Goal: Transaction & Acquisition: Purchase product/service

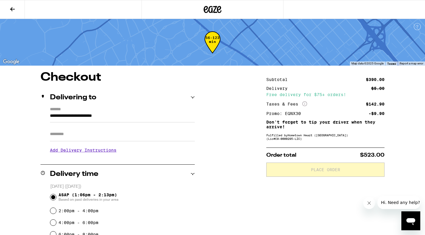
click at [304, 103] on icon "More Info" at bounding box center [304, 103] width 5 height 5
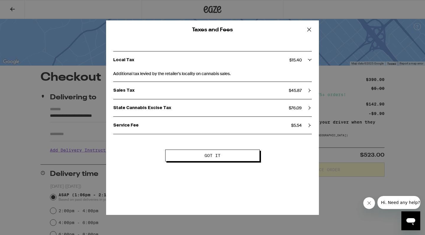
click at [172, 106] on p "State Cannabis Excise Tax" at bounding box center [201, 107] width 176 height 5
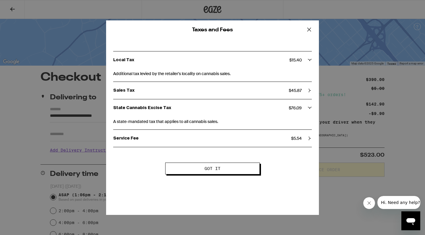
click at [168, 122] on span "A state-mandated tax that applies to all cannabis sales." at bounding box center [212, 120] width 199 height 8
click at [155, 140] on p "Service Fee" at bounding box center [202, 138] width 178 height 5
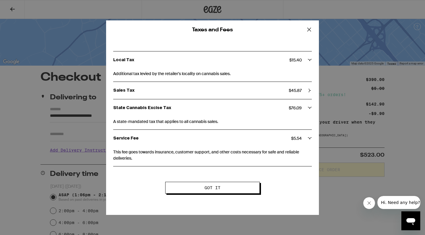
click at [167, 137] on p "Service Fee" at bounding box center [202, 138] width 178 height 5
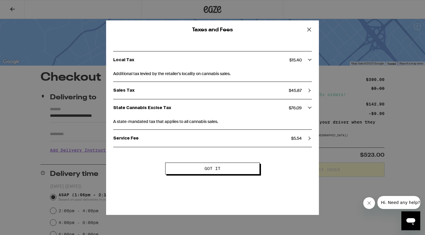
click at [306, 29] on icon at bounding box center [309, 29] width 9 height 9
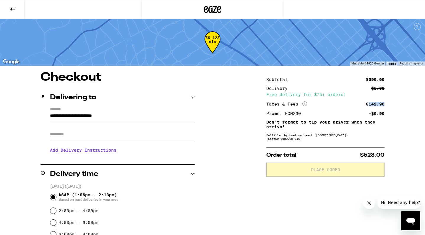
drag, startPoint x: 369, startPoint y: 105, endPoint x: 390, endPoint y: 104, distance: 20.4
copy div "142.90"
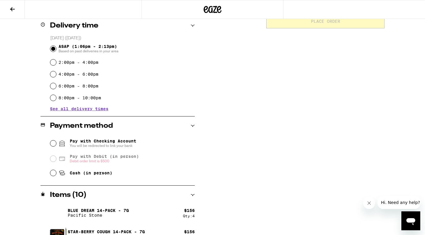
scroll to position [160, 0]
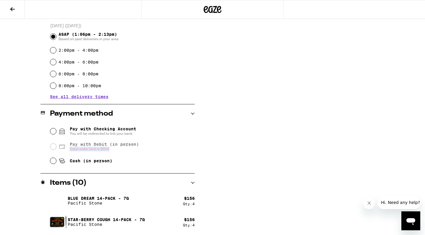
drag, startPoint x: 70, startPoint y: 151, endPoint x: 118, endPoint y: 151, distance: 47.6
click at [118, 151] on span "Debit order limit is $500" at bounding box center [104, 149] width 69 height 5
click at [217, 116] on div "**********" at bounding box center [212, 94] width 425 height 367
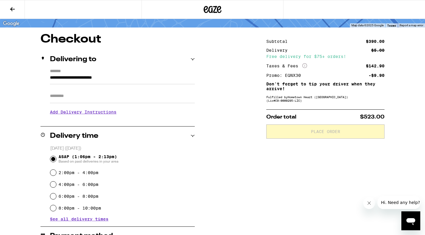
scroll to position [176, 0]
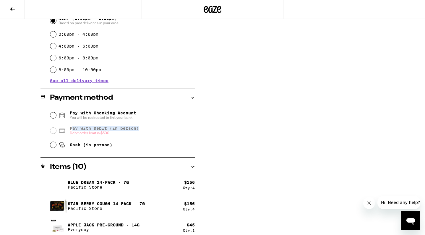
drag, startPoint x: 74, startPoint y: 129, endPoint x: 163, endPoint y: 129, distance: 89.0
click at [163, 129] on div "Pay with Debit (in person) Debit order limit is $500" at bounding box center [122, 130] width 145 height 15
click at [71, 128] on span "Pay with Debit (in person)" at bounding box center [104, 128] width 69 height 5
drag, startPoint x: 74, startPoint y: 130, endPoint x: 127, endPoint y: 130, distance: 52.6
click at [127, 130] on span "Pay with Debit (in person)" at bounding box center [104, 128] width 69 height 5
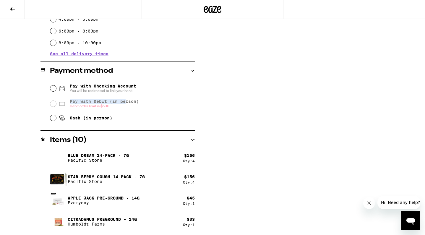
scroll to position [203, 0]
click at [247, 138] on div "**********" at bounding box center [212, 51] width 425 height 367
drag, startPoint x: 100, startPoint y: 218, endPoint x: 139, endPoint y: 218, distance: 38.7
click at [139, 218] on div "Citradamus Preground - 14g [GEOGRAPHIC_DATA]" at bounding box center [116, 221] width 133 height 17
click at [124, 220] on p "Citradamus Preground - 14g" at bounding box center [102, 219] width 69 height 5
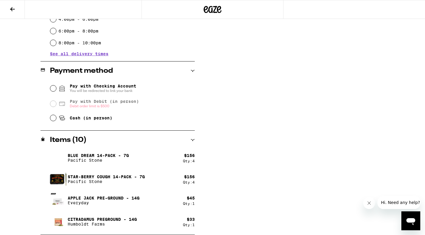
click at [76, 198] on p "Apple Jack Pre-Ground - 14g" at bounding box center [104, 198] width 72 height 5
drag, startPoint x: 186, startPoint y: 197, endPoint x: 208, endPoint y: 197, distance: 21.6
click at [209, 197] on div "**********" at bounding box center [212, 51] width 425 height 367
click at [198, 197] on div "**********" at bounding box center [212, 51] width 425 height 367
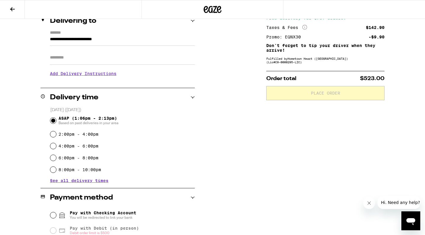
scroll to position [8, 0]
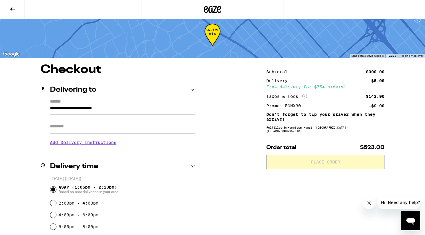
click at [284, 107] on div "Promo: EQNX30" at bounding box center [285, 106] width 39 height 4
drag, startPoint x: 285, startPoint y: 108, endPoint x: 321, endPoint y: 108, distance: 35.8
click at [321, 108] on div "Promo: EQNX30 -$9.90" at bounding box center [325, 106] width 118 height 4
drag, startPoint x: 368, startPoint y: 81, endPoint x: 388, endPoint y: 81, distance: 20.1
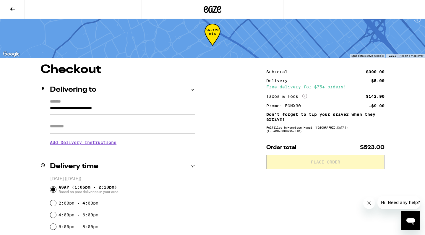
click at [370, 83] on div "Delivery $5.00 Free delivery for $75+ orders!" at bounding box center [325, 84] width 118 height 10
drag, startPoint x: 366, startPoint y: 71, endPoint x: 385, endPoint y: 71, distance: 19.2
drag, startPoint x: 268, startPoint y: 115, endPoint x: 305, endPoint y: 114, distance: 36.9
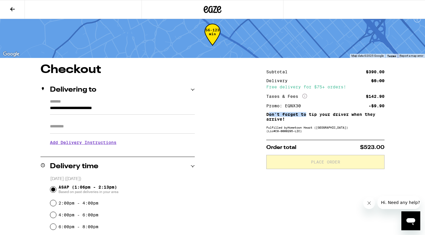
click at [305, 114] on p "Don't forget to tip your driver when they arrive!" at bounding box center [325, 116] width 118 height 9
click at [303, 114] on p "Don't forget to tip your driver when they arrive!" at bounding box center [325, 116] width 118 height 9
drag, startPoint x: 291, startPoint y: 114, endPoint x: 371, endPoint y: 114, distance: 79.8
click at [371, 114] on p "Don't forget to tip your driver when they arrive!" at bounding box center [325, 116] width 118 height 9
click at [357, 114] on p "Don't forget to tip your driver when they arrive!" at bounding box center [325, 116] width 118 height 9
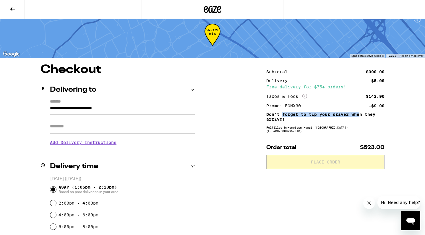
drag, startPoint x: 283, startPoint y: 115, endPoint x: 358, endPoint y: 116, distance: 75.7
click at [358, 116] on p "Don't forget to tip your driver when they arrive!" at bounding box center [325, 116] width 118 height 9
drag, startPoint x: 367, startPoint y: 106, endPoint x: 392, endPoint y: 105, distance: 24.5
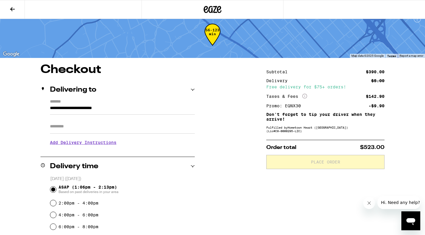
drag, startPoint x: 283, startPoint y: 130, endPoint x: 379, endPoint y: 130, distance: 96.9
click at [379, 130] on div "Fulfilled by Hometown Heart ([GEOGRAPHIC_DATA]) (Lic# C9-0000295-LIC )" at bounding box center [325, 129] width 118 height 7
click at [340, 121] on p "Don't forget to tip your driver when they arrive!" at bounding box center [325, 116] width 118 height 9
click at [19, 7] on button at bounding box center [12, 9] width 25 height 19
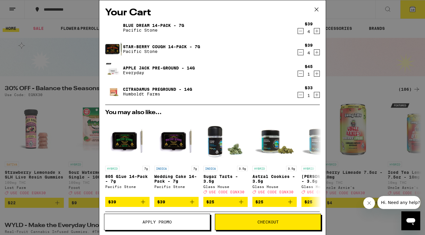
drag, startPoint x: 153, startPoint y: 68, endPoint x: 169, endPoint y: 68, distance: 15.7
click at [301, 74] on icon "Decrement" at bounding box center [300, 73] width 5 height 7
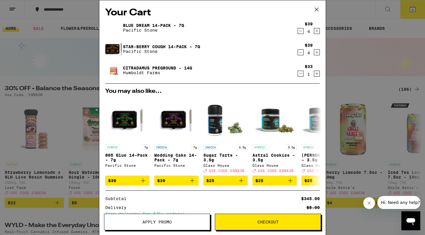
click at [343, 64] on div "Your Cart Blue Dream 14-Pack - 7g Pacific Stone $39 4 Star-[PERSON_NAME] Cough …" at bounding box center [212, 117] width 425 height 235
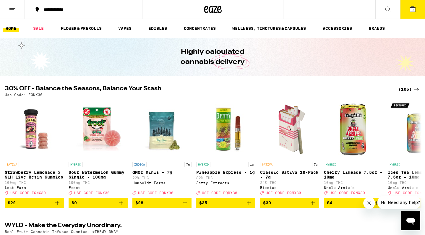
click at [414, 7] on icon at bounding box center [412, 9] width 5 height 5
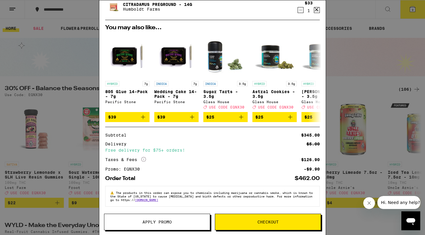
scroll to position [68, 0]
click at [188, 226] on button "Apply Promo" at bounding box center [157, 222] width 106 height 17
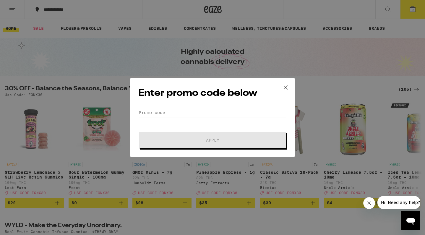
click at [284, 88] on icon at bounding box center [285, 87] width 9 height 9
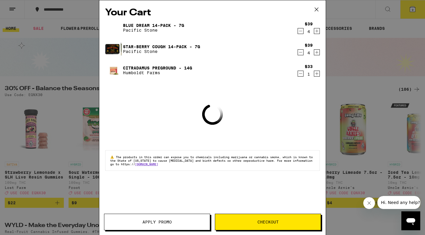
click at [246, 226] on button "Checkout" at bounding box center [268, 222] width 106 height 17
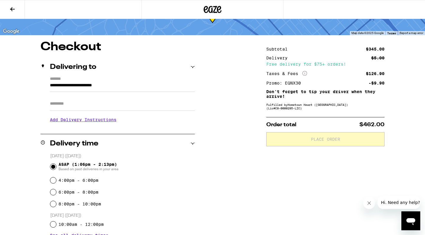
scroll to position [34, 0]
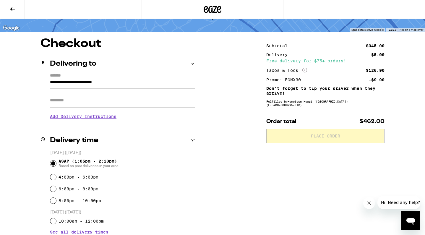
click at [240, 112] on div "**********" at bounding box center [212, 215] width 425 height 354
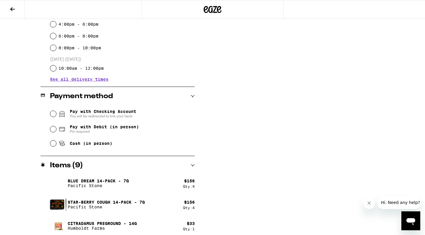
scroll to position [190, 0]
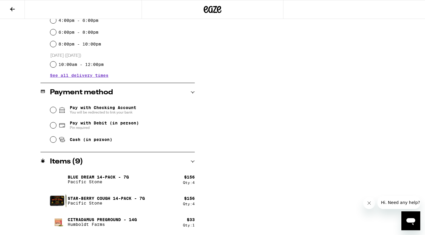
click at [17, 104] on div "**********" at bounding box center [212, 58] width 425 height 354
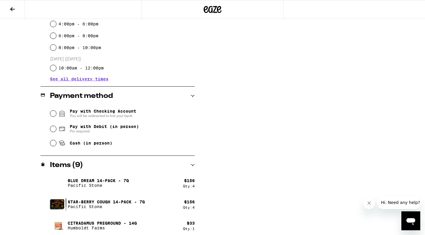
scroll to position [186, 0]
drag, startPoint x: 181, startPoint y: 180, endPoint x: 197, endPoint y: 180, distance: 15.4
click at [197, 180] on div "**********" at bounding box center [212, 62] width 425 height 354
click at [194, 180] on div "$ 156" at bounding box center [189, 180] width 11 height 5
drag, startPoint x: 95, startPoint y: 181, endPoint x: 134, endPoint y: 181, distance: 38.1
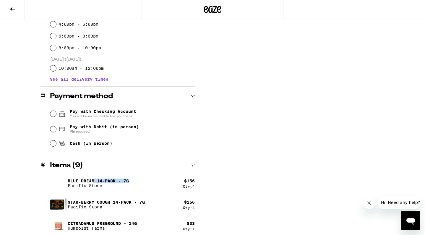
click at [134, 181] on div "Blue Dream 14-Pack - 7g Pacific Stone" at bounding box center [116, 183] width 133 height 17
click at [120, 181] on p "Blue Dream 14-Pack - 7g" at bounding box center [98, 180] width 61 height 5
drag, startPoint x: 95, startPoint y: 180, endPoint x: 127, endPoint y: 180, distance: 31.9
click at [127, 180] on p "Blue Dream 14-Pack - 7g" at bounding box center [98, 180] width 61 height 5
click at [115, 180] on p "Blue Dream 14-Pack - 7g" at bounding box center [98, 180] width 61 height 5
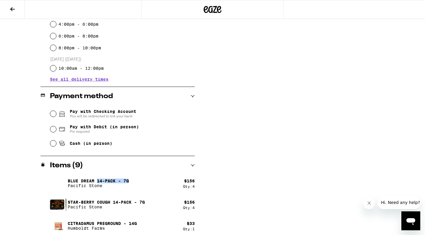
drag, startPoint x: 98, startPoint y: 181, endPoint x: 132, endPoint y: 181, distance: 33.7
click at [132, 181] on div "Blue Dream 14-Pack - 7g Pacific Stone" at bounding box center [116, 183] width 133 height 17
click at [119, 182] on p "Blue Dream 14-Pack - 7g" at bounding box center [98, 180] width 61 height 5
drag, startPoint x: 97, startPoint y: 182, endPoint x: 131, endPoint y: 181, distance: 34.0
click at [131, 181] on div "Blue Dream 14-Pack - 7g Pacific Stone" at bounding box center [116, 183] width 133 height 17
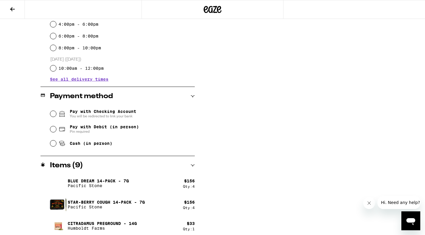
click at [228, 135] on div "**********" at bounding box center [212, 62] width 425 height 354
drag, startPoint x: 98, startPoint y: 182, endPoint x: 151, endPoint y: 182, distance: 53.2
click at [151, 182] on div "Blue Dream 14-Pack - 7g Pacific Stone" at bounding box center [116, 183] width 133 height 17
drag, startPoint x: 66, startPoint y: 181, endPoint x: 127, endPoint y: 178, distance: 60.6
click at [127, 178] on div "Blue Dream 14-Pack - 7g Pacific Stone" at bounding box center [116, 183] width 133 height 17
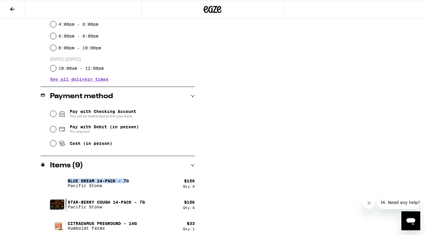
click at [119, 179] on p "Blue Dream 14-Pack - 7g" at bounding box center [98, 180] width 61 height 5
click at [235, 120] on div "**********" at bounding box center [212, 62] width 425 height 354
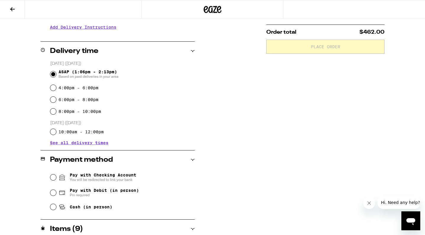
scroll to position [114, 0]
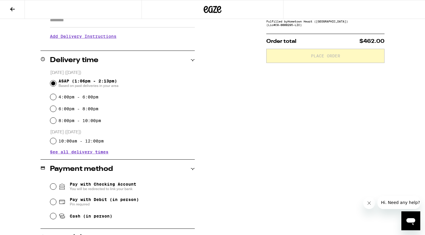
click at [24, 97] on div "**********" at bounding box center [212, 135] width 425 height 354
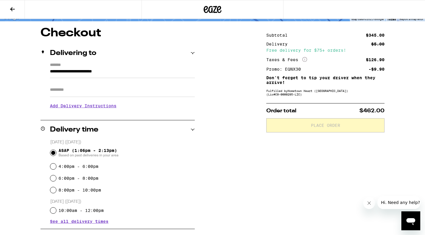
scroll to position [43, 0]
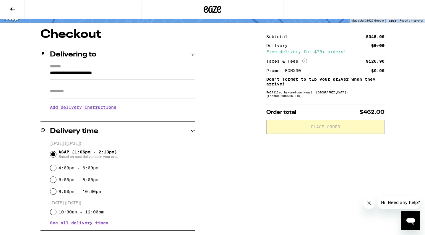
click at [90, 76] on input "**********" at bounding box center [122, 74] width 145 height 10
click at [204, 76] on div "**********" at bounding box center [212, 206] width 425 height 354
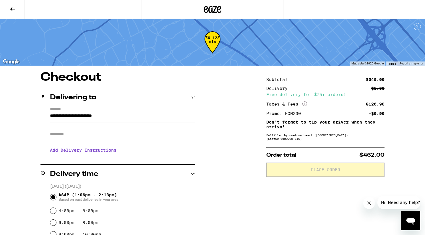
scroll to position [0, 0]
drag, startPoint x: 350, startPoint y: 64, endPoint x: 358, endPoint y: 63, distance: 8.0
click at [358, 64] on span "Map data ©2025 Google" at bounding box center [367, 63] width 32 height 3
drag, startPoint x: 266, startPoint y: 81, endPoint x: 289, endPoint y: 81, distance: 22.8
click at [289, 81] on div "Subtotal" at bounding box center [278, 79] width 25 height 4
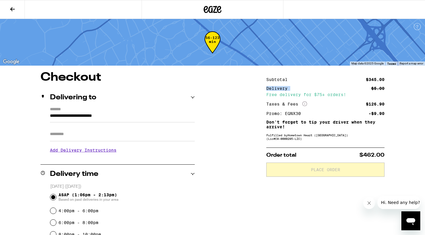
drag, startPoint x: 265, startPoint y: 89, endPoint x: 291, endPoint y: 88, distance: 26.3
drag, startPoint x: 266, startPoint y: 95, endPoint x: 386, endPoint y: 95, distance: 119.7
click at [341, 94] on div "Free delivery for $75+ orders!" at bounding box center [325, 94] width 118 height 4
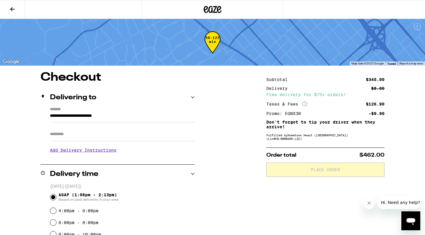
drag, startPoint x: 285, startPoint y: 117, endPoint x: 342, endPoint y: 116, distance: 56.4
drag, startPoint x: 372, startPoint y: 112, endPoint x: 393, endPoint y: 112, distance: 21.6
click at [282, 112] on div "Promo: EQNX30" at bounding box center [285, 113] width 39 height 4
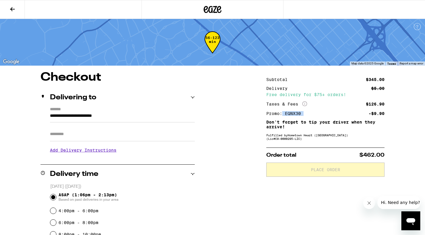
drag, startPoint x: 282, startPoint y: 113, endPoint x: 338, endPoint y: 113, distance: 56.7
click at [339, 113] on div "Promo: EQNX30 -$9.90" at bounding box center [325, 113] width 118 height 4
click at [307, 113] on div "Promo: EQNX30 -$9.90" at bounding box center [325, 113] width 118 height 4
click at [18, 9] on button at bounding box center [12, 9] width 25 height 19
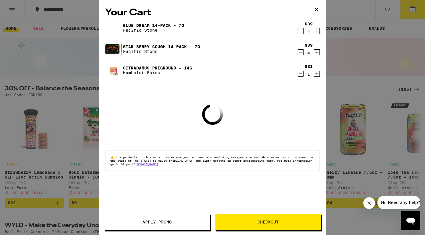
click at [136, 68] on link "Citradamus Preground - 14g" at bounding box center [157, 68] width 69 height 5
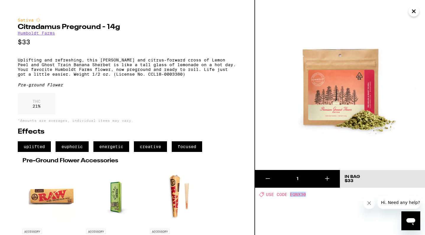
drag, startPoint x: 289, startPoint y: 195, endPoint x: 311, endPoint y: 194, distance: 22.8
click at [311, 195] on div "Deal Created with Sketch. USE CODE EQNX30" at bounding box center [342, 194] width 166 height 5
click at [61, 70] on p "Uplifting and refreshing, this [PERSON_NAME] and citrus-forward cross of Lemon …" at bounding box center [127, 67] width 219 height 19
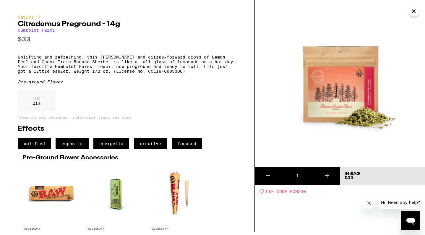
scroll to position [2, 0]
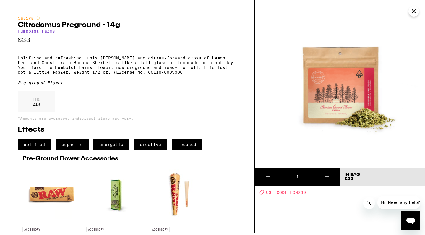
click at [330, 181] on button at bounding box center [326, 177] width 25 height 18
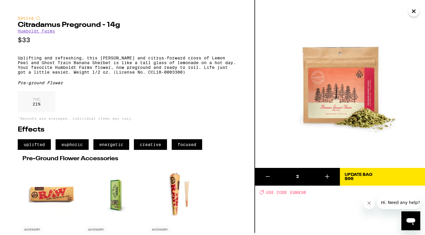
click at [371, 171] on button "Update Bag $66" at bounding box center [382, 177] width 85 height 18
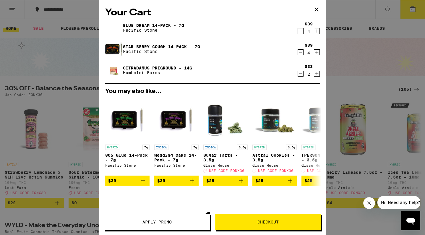
click at [318, 6] on icon at bounding box center [316, 9] width 9 height 9
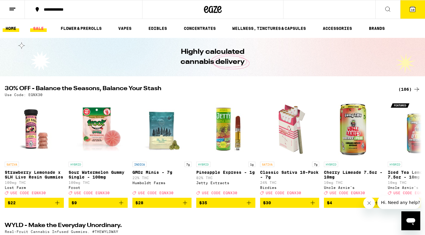
click at [38, 30] on link "SALE" at bounding box center [38, 28] width 17 height 7
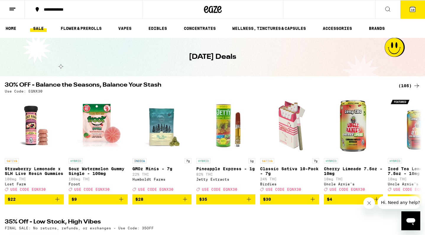
click at [29, 84] on h2 "30% OFF - Balance the Seasons, Balance Your Stash" at bounding box center [198, 85] width 387 height 7
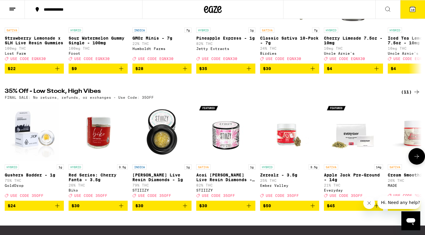
scroll to position [131, 0]
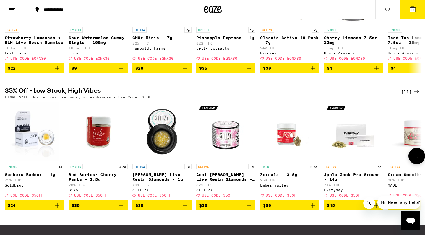
click at [417, 160] on icon at bounding box center [416, 155] width 7 height 7
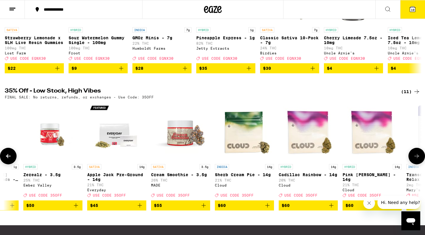
scroll to position [0, 287]
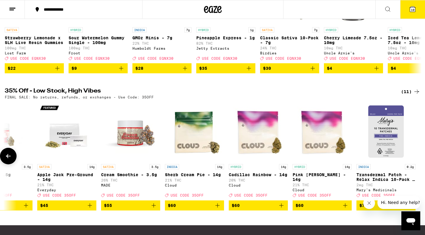
click at [417, 161] on div at bounding box center [416, 156] width 17 height 17
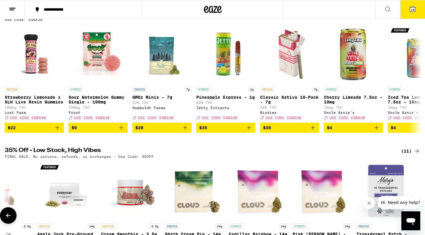
scroll to position [66, 0]
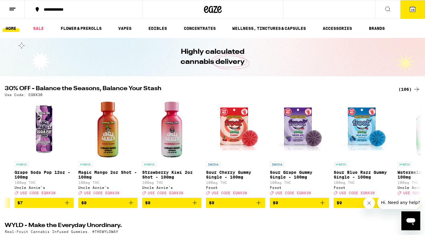
scroll to position [0, 664]
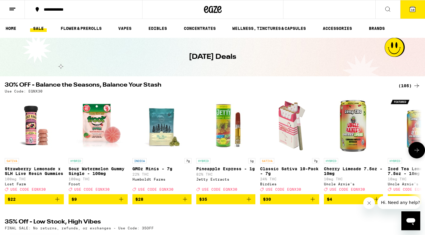
click at [412, 150] on button at bounding box center [416, 150] width 17 height 17
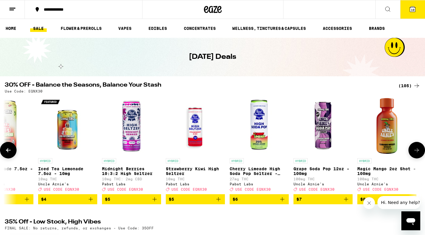
scroll to position [0, 351]
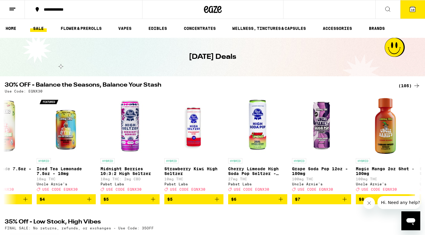
click at [410, 86] on div "(105)" at bounding box center [409, 85] width 22 height 7
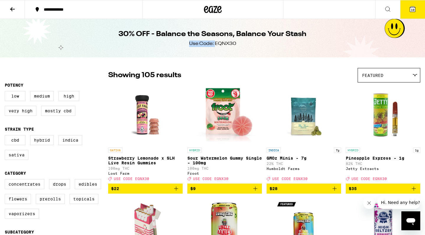
drag, startPoint x: 215, startPoint y: 44, endPoint x: 241, endPoint y: 44, distance: 26.0
click at [241, 44] on div "30% OFF - Balance the Seasons, Balance Your Stash Use Code: EQNX30" at bounding box center [212, 38] width 227 height 38
click at [231, 43] on div "Use Code: EQNX30" at bounding box center [212, 43] width 47 height 7
click at [16, 158] on label "Sativa" at bounding box center [17, 155] width 24 height 10
click at [6, 136] on input "Sativa" at bounding box center [6, 136] width 0 height 0
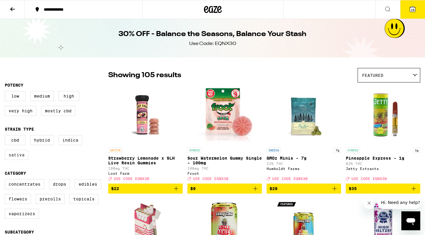
checkbox input "true"
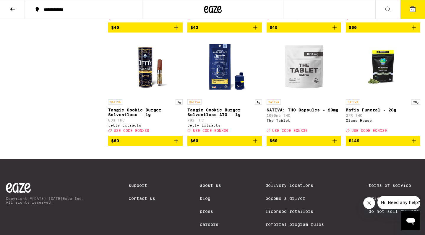
scroll to position [607, 0]
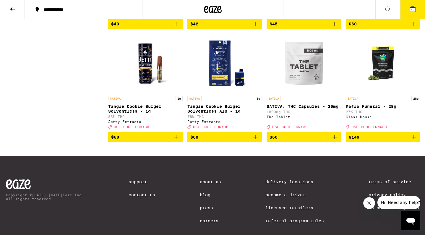
click at [300, 88] on img "Open page for SATIVA: THC Capsules - 20mg from The Tablet" at bounding box center [303, 63] width 59 height 59
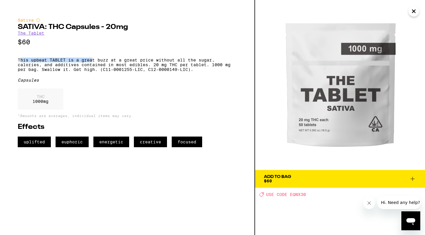
drag, startPoint x: 20, startPoint y: 64, endPoint x: 93, endPoint y: 64, distance: 72.7
click at [93, 64] on p "This upbeat TABLET is a great buzz at a great price without all the sugar, calo…" at bounding box center [127, 65] width 219 height 14
click at [78, 64] on p "This upbeat TABLET is a great buzz at a great price without all the sugar, calo…" at bounding box center [127, 65] width 219 height 14
drag, startPoint x: 56, startPoint y: 62, endPoint x: 108, endPoint y: 62, distance: 52.0
click at [109, 62] on p "This upbeat TABLET is a great buzz at a great price without all the sugar, calo…" at bounding box center [127, 65] width 219 height 14
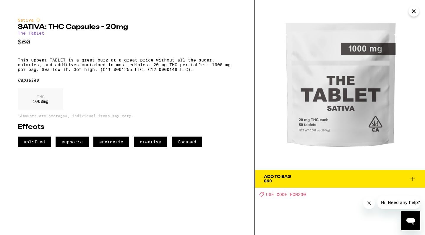
click at [100, 62] on p "This upbeat TABLET is a great buzz at a great price without all the sugar, calo…" at bounding box center [127, 65] width 219 height 14
drag, startPoint x: 88, startPoint y: 60, endPoint x: 146, endPoint y: 60, distance: 58.2
click at [148, 60] on p "This upbeat TABLET is a great buzz at a great price without all the sugar, calo…" at bounding box center [127, 65] width 219 height 14
click at [152, 62] on p "This upbeat TABLET is a great buzz at a great price without all the sugar, calo…" at bounding box center [127, 65] width 219 height 14
drag, startPoint x: 77, startPoint y: 61, endPoint x: 132, endPoint y: 61, distance: 55.3
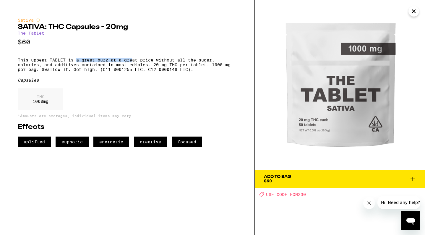
click at [133, 61] on p "This upbeat TABLET is a great buzz at a great price without all the sugar, calo…" at bounding box center [127, 65] width 219 height 14
click at [132, 61] on p "This upbeat TABLET is a great buzz at a great price without all the sugar, calo…" at bounding box center [127, 65] width 219 height 14
drag, startPoint x: 151, startPoint y: 65, endPoint x: 193, endPoint y: 65, distance: 42.0
click at [193, 65] on p "This upbeat TABLET is a great buzz at a great price without all the sugar, calo…" at bounding box center [127, 65] width 219 height 14
drag, startPoint x: 45, startPoint y: 72, endPoint x: 76, endPoint y: 73, distance: 31.3
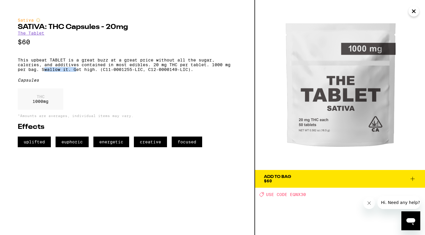
click at [76, 72] on p "This upbeat TABLET is a great buzz at a great price without all the sugar, calo…" at bounding box center [127, 65] width 219 height 14
click at [90, 72] on p "This upbeat TABLET is a great buzz at a great price without all the sugar, calo…" at bounding box center [127, 65] width 219 height 14
drag, startPoint x: 71, startPoint y: 76, endPoint x: 114, endPoint y: 75, distance: 42.6
click at [114, 72] on p "This upbeat TABLET is a great buzz at a great price without all the sugar, calo…" at bounding box center [127, 65] width 219 height 14
click at [103, 72] on p "This upbeat TABLET is a great buzz at a great price without all the sugar, calo…" at bounding box center [127, 65] width 219 height 14
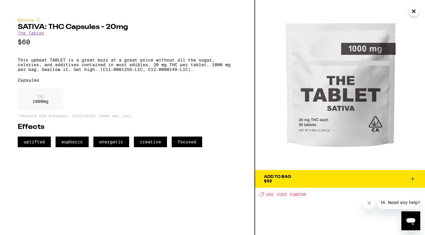
click at [78, 62] on p "This upbeat TABLET is a great buzz at a great price without all the sugar, calo…" at bounding box center [127, 65] width 219 height 14
click at [413, 13] on icon "Close" at bounding box center [413, 11] width 7 height 9
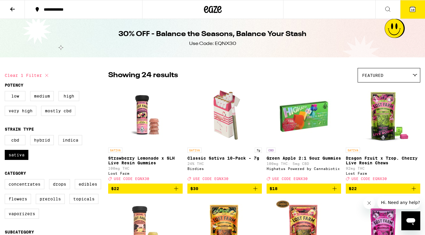
click at [17, 8] on button at bounding box center [12, 9] width 25 height 19
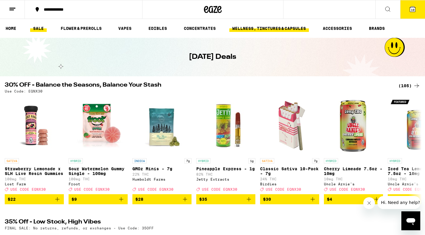
click at [249, 26] on link "WELLNESS, TINCTURES & CAPSULES" at bounding box center [268, 28] width 79 height 7
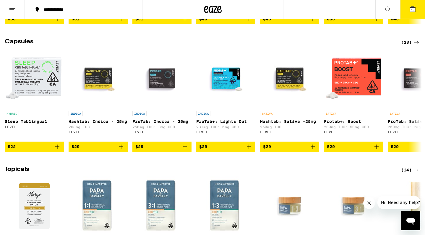
scroll to position [271, 0]
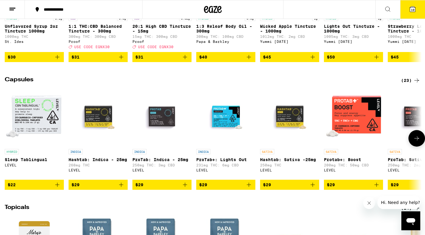
click at [415, 142] on icon at bounding box center [416, 138] width 7 height 7
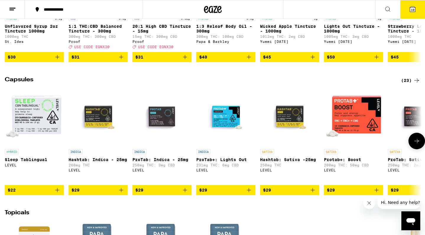
scroll to position [0, 351]
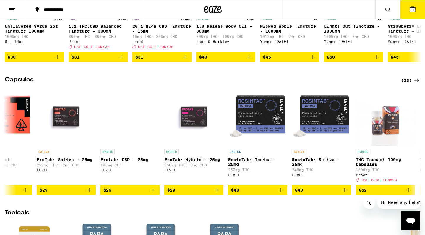
click at [410, 92] on div "Capsules (23) HYBRID Sleep Tablingual LEVEL $22 INDICA Hashtab: Indica - 25mg 2…" at bounding box center [212, 136] width 425 height 118
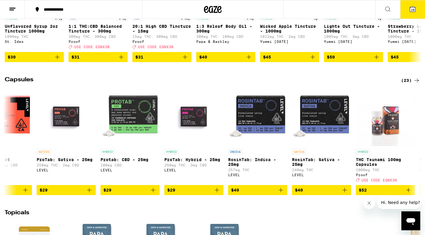
click at [412, 84] on div "(23)" at bounding box center [410, 80] width 19 height 7
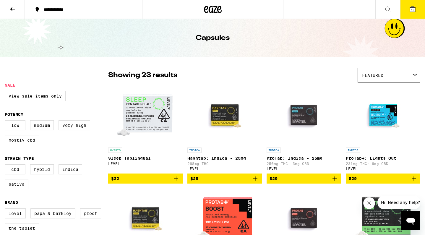
click at [23, 184] on label "Sativa" at bounding box center [17, 184] width 24 height 10
click at [6, 165] on input "Sativa" at bounding box center [6, 165] width 0 height 0
checkbox input "true"
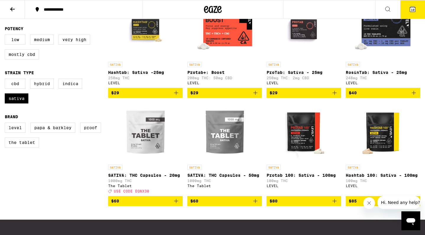
scroll to position [98, 0]
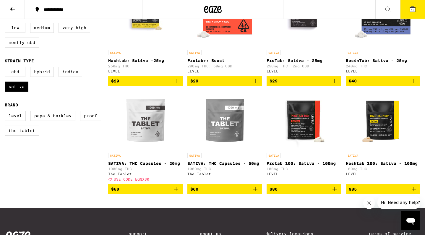
click at [177, 193] on icon "Add to bag" at bounding box center [176, 189] width 7 height 7
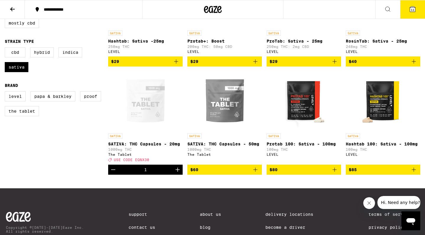
scroll to position [125, 0]
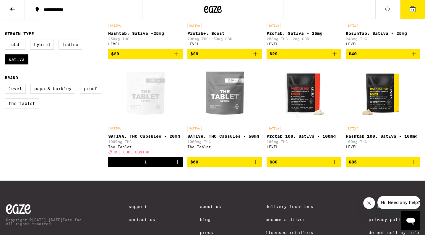
click at [141, 108] on div "Open page for SATIVA: THC Capsules - 20mg from The Tablet" at bounding box center [145, 93] width 59 height 59
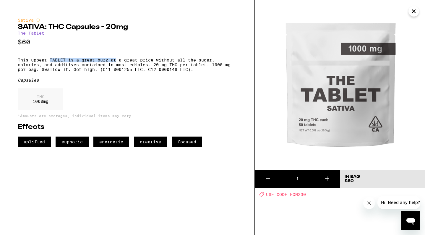
drag, startPoint x: 51, startPoint y: 63, endPoint x: 116, endPoint y: 63, distance: 65.0
click at [116, 63] on p "This upbeat TABLET is a great buzz at a great price without all the sugar, calo…" at bounding box center [127, 65] width 219 height 14
click at [127, 64] on p "This upbeat TABLET is a great buzz at a great price without all the sugar, calo…" at bounding box center [127, 65] width 219 height 14
drag, startPoint x: 125, startPoint y: 63, endPoint x: 192, endPoint y: 63, distance: 66.8
click at [192, 63] on p "This upbeat TABLET is a great buzz at a great price without all the sugar, calo…" at bounding box center [127, 65] width 219 height 14
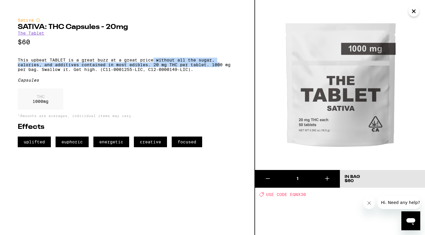
drag, startPoint x: 155, startPoint y: 63, endPoint x: 220, endPoint y: 66, distance: 65.4
click at [220, 66] on p "This upbeat TABLET is a great buzz at a great price without all the sugar, calo…" at bounding box center [127, 65] width 219 height 14
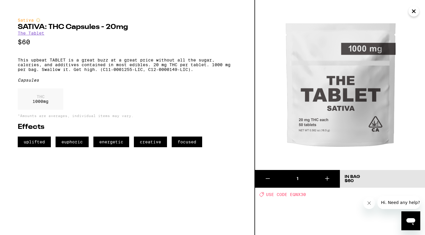
click at [197, 64] on p "This upbeat TABLET is a great buzz at a great price without all the sugar, calo…" at bounding box center [127, 65] width 219 height 14
drag, startPoint x: 43, startPoint y: 68, endPoint x: 99, endPoint y: 68, distance: 56.1
click at [100, 68] on p "This upbeat TABLET is a great buzz at a great price without all the sugar, calo…" at bounding box center [127, 65] width 219 height 14
click at [108, 66] on p "This upbeat TABLET is a great buzz at a great price without all the sugar, calo…" at bounding box center [127, 65] width 219 height 14
drag, startPoint x: 54, startPoint y: 68, endPoint x: 114, endPoint y: 68, distance: 60.3
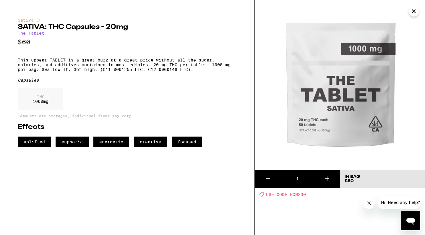
click at [122, 68] on p "This upbeat TABLET is a great buzz at a great price without all the sugar, calo…" at bounding box center [127, 65] width 219 height 14
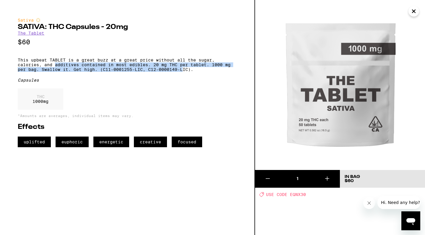
drag, startPoint x: 55, startPoint y: 67, endPoint x: 184, endPoint y: 72, distance: 129.8
click at [184, 72] on p "This upbeat TABLET is a great buzz at a great price without all the sugar, calo…" at bounding box center [127, 65] width 219 height 14
click at [86, 70] on p "This upbeat TABLET is a great buzz at a great price without all the sugar, calo…" at bounding box center [127, 65] width 219 height 14
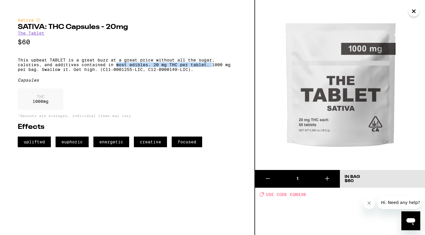
drag, startPoint x: 116, startPoint y: 67, endPoint x: 212, endPoint y: 67, distance: 95.5
click at [212, 67] on p "This upbeat TABLET is a great buzz at a great price without all the sugar, calo…" at bounding box center [127, 65] width 219 height 14
click at [185, 67] on p "This upbeat TABLET is a great buzz at a great price without all the sugar, calo…" at bounding box center [127, 65] width 219 height 14
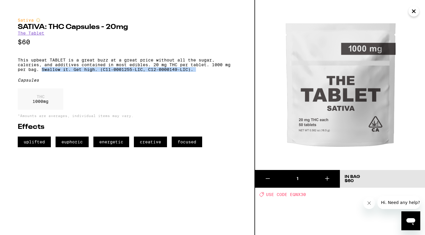
drag, startPoint x: 43, startPoint y: 72, endPoint x: 116, endPoint y: 77, distance: 73.4
click at [116, 77] on div "Sativa SATIVA: THC Capsules - 20mg The Tablet $60 This upbeat TABLET is a great…" at bounding box center [127, 82] width 219 height 129
click at [133, 72] on p "This upbeat TABLET is a great buzz at a great price without all the sugar, calo…" at bounding box center [127, 65] width 219 height 14
click at [415, 12] on icon "Close" at bounding box center [413, 11] width 7 height 9
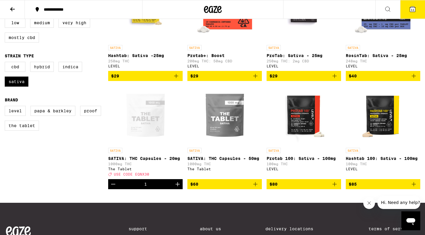
scroll to position [100, 0]
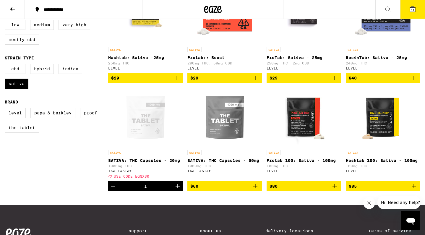
drag, startPoint x: 110, startPoint y: 163, endPoint x: 135, endPoint y: 163, distance: 25.4
click at [85, 180] on div "Clear 1 filter Sale View Sale Items Only Potency Low Medium Very High Mostly CB…" at bounding box center [56, 83] width 103 height 233
click at [67, 168] on div "Clear 1 filter Sale View Sale Items Only Potency Low Medium Very High Mostly CB…" at bounding box center [56, 83] width 103 height 233
click at [152, 131] on div "Open page for SATIVA: THC Capsules - 20mg from The Tablet" at bounding box center [145, 117] width 59 height 59
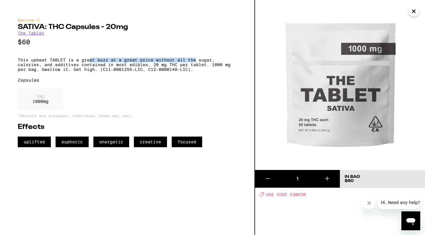
drag, startPoint x: 90, startPoint y: 62, endPoint x: 195, endPoint y: 62, distance: 105.8
click at [195, 62] on p "This upbeat TABLET is a great buzz at a great price without all the sugar, calo…" at bounding box center [127, 65] width 219 height 14
click at [170, 62] on p "This upbeat TABLET is a great buzz at a great price without all the sugar, calo…" at bounding box center [127, 65] width 219 height 14
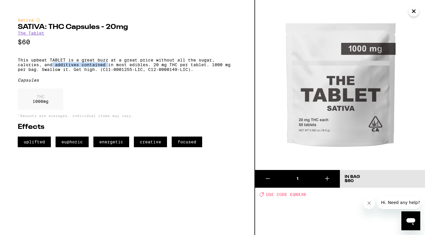
drag, startPoint x: 53, startPoint y: 66, endPoint x: 110, endPoint y: 66, distance: 56.4
click at [110, 66] on p "This upbeat TABLET is a great buzz at a great price without all the sugar, calo…" at bounding box center [127, 65] width 219 height 14
click at [113, 68] on p "This upbeat TABLET is a great buzz at a great price without all the sugar, calo…" at bounding box center [127, 65] width 219 height 14
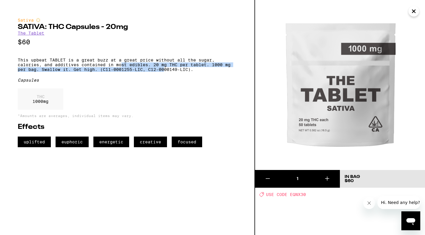
drag, startPoint x: 123, startPoint y: 69, endPoint x: 165, endPoint y: 71, distance: 42.0
click at [165, 71] on p "This upbeat TABLET is a great buzz at a great price without all the sugar, calo…" at bounding box center [127, 65] width 219 height 14
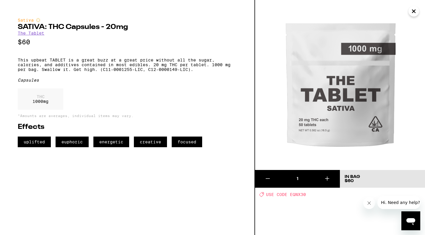
click at [153, 67] on p "This upbeat TABLET is a great buzz at a great price without all the sugar, calo…" at bounding box center [127, 65] width 219 height 14
drag, startPoint x: 152, startPoint y: 67, endPoint x: 204, endPoint y: 68, distance: 51.4
click at [204, 68] on p "This upbeat TABLET is a great buzz at a great price without all the sugar, calo…" at bounding box center [127, 65] width 219 height 14
click at [197, 68] on p "This upbeat TABLET is a great buzz at a great price without all the sugar, calo…" at bounding box center [127, 65] width 219 height 14
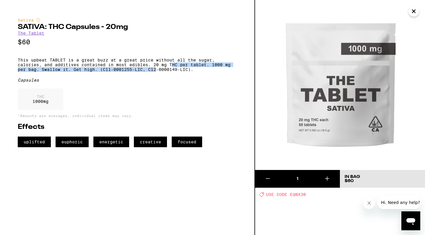
drag, startPoint x: 158, startPoint y: 71, endPoint x: 172, endPoint y: 70, distance: 14.2
click at [172, 70] on p "This upbeat TABLET is a great buzz at a great price without all the sugar, calo…" at bounding box center [127, 65] width 219 height 14
drag, startPoint x: 155, startPoint y: 68, endPoint x: 232, endPoint y: 67, distance: 77.4
click at [232, 67] on p "This upbeat TABLET is a great buzz at a great price without all the sugar, calo…" at bounding box center [127, 65] width 219 height 14
drag, startPoint x: 18, startPoint y: 74, endPoint x: 99, endPoint y: 76, distance: 81.6
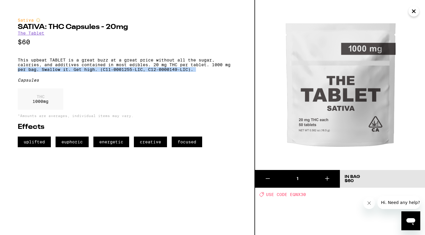
click at [100, 76] on div "Sativa SATIVA: THC Capsules - 20mg The Tablet $60 This upbeat TABLET is a great…" at bounding box center [127, 82] width 219 height 129
click at [86, 72] on p "This upbeat TABLET is a great buzz at a great price without all the sugar, calo…" at bounding box center [127, 65] width 219 height 14
drag, startPoint x: 41, startPoint y: 74, endPoint x: 120, endPoint y: 73, distance: 79.2
click at [120, 72] on p "This upbeat TABLET is a great buzz at a great price without all the sugar, calo…" at bounding box center [127, 65] width 219 height 14
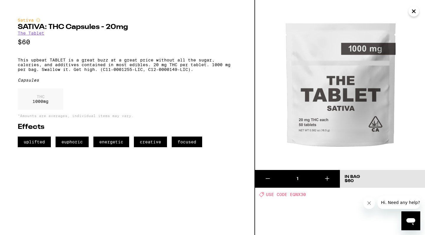
click at [123, 72] on p "This upbeat TABLET is a great buzz at a great price without all the sugar, calo…" at bounding box center [127, 65] width 219 height 14
drag, startPoint x: 213, startPoint y: 69, endPoint x: 233, endPoint y: 69, distance: 19.5
click at [233, 69] on p "This upbeat TABLET is a great buzz at a great price without all the sugar, calo…" at bounding box center [127, 65] width 219 height 14
click at [187, 69] on p "This upbeat TABLET is a great buzz at a great price without all the sugar, calo…" at bounding box center [127, 65] width 219 height 14
drag, startPoint x: 39, startPoint y: 64, endPoint x: 97, endPoint y: 64, distance: 57.3
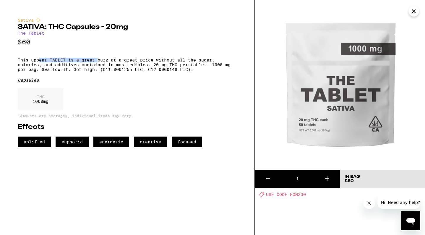
click at [97, 64] on p "This upbeat TABLET is a great buzz at a great price without all the sugar, calo…" at bounding box center [127, 65] width 219 height 14
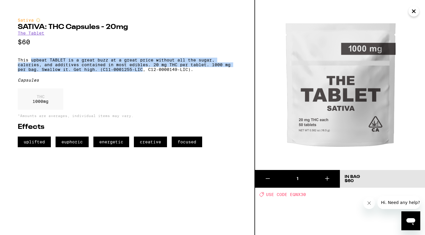
drag, startPoint x: 32, startPoint y: 62, endPoint x: 143, endPoint y: 72, distance: 111.8
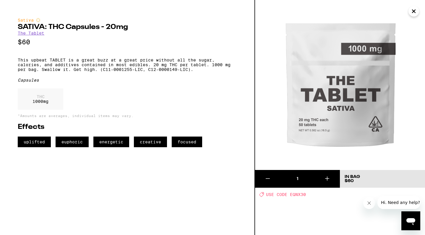
click at [114, 69] on p "This upbeat TABLET is a great buzz at a great price without all the sugar, calo…" at bounding box center [127, 65] width 219 height 14
drag, startPoint x: 30, startPoint y: 64, endPoint x: 132, endPoint y: 64, distance: 102.2
click at [132, 64] on p "This upbeat TABLET is a great buzz at a great price without all the sugar, calo…" at bounding box center [127, 65] width 219 height 14
click at [114, 64] on p "This upbeat TABLET is a great buzz at a great price without all the sugar, calo…" at bounding box center [127, 65] width 219 height 14
drag, startPoint x: 85, startPoint y: 64, endPoint x: 168, endPoint y: 64, distance: 83.9
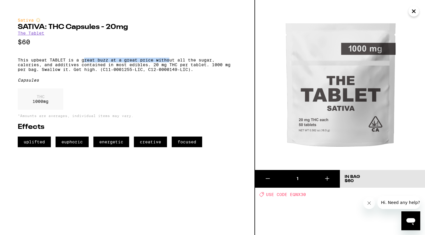
click at [169, 64] on p "This upbeat TABLET is a great buzz at a great price without all the sugar, calo…" at bounding box center [127, 65] width 219 height 14
click at [148, 64] on p "This upbeat TABLET is a great buzz at a great price without all the sugar, calo…" at bounding box center [127, 65] width 219 height 14
drag, startPoint x: 133, startPoint y: 63, endPoint x: 181, endPoint y: 63, distance: 48.5
click at [181, 63] on p "This upbeat TABLET is a great buzz at a great price without all the sugar, calo…" at bounding box center [127, 65] width 219 height 14
click at [164, 64] on p "This upbeat TABLET is a great buzz at a great price without all the sugar, calo…" at bounding box center [127, 65] width 219 height 14
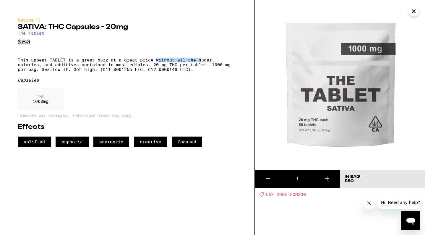
drag, startPoint x: 156, startPoint y: 63, endPoint x: 203, endPoint y: 63, distance: 47.0
click at [203, 63] on p "This upbeat TABLET is a great buzz at a great price without all the sugar, calo…" at bounding box center [127, 65] width 219 height 14
click at [182, 63] on p "This upbeat TABLET is a great buzz at a great price without all the sugar, calo…" at bounding box center [127, 65] width 219 height 14
drag, startPoint x: 45, startPoint y: 68, endPoint x: 134, endPoint y: 68, distance: 88.4
click at [134, 68] on p "This upbeat TABLET is a great buzz at a great price without all the sugar, calo…" at bounding box center [127, 65] width 219 height 14
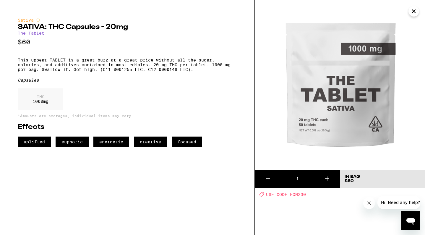
click at [138, 68] on p "This upbeat TABLET is a great buzz at a great price without all the sugar, calo…" at bounding box center [127, 65] width 219 height 14
drag, startPoint x: 128, startPoint y: 68, endPoint x: 185, endPoint y: 68, distance: 57.3
click at [186, 68] on p "This upbeat TABLET is a great buzz at a great price without all the sugar, calo…" at bounding box center [127, 65] width 219 height 14
click at [166, 67] on p "This upbeat TABLET is a great buzz at a great price without all the sugar, calo…" at bounding box center [127, 65] width 219 height 14
drag, startPoint x: 151, startPoint y: 67, endPoint x: 179, endPoint y: 66, distance: 27.8
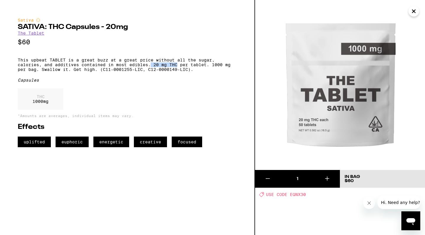
click at [179, 66] on p "This upbeat TABLET is a great buzz at a great price without all the sugar, calo…" at bounding box center [127, 65] width 219 height 14
drag, startPoint x: 152, startPoint y: 67, endPoint x: 210, endPoint y: 68, distance: 57.6
click at [210, 68] on p "This upbeat TABLET is a great buzz at a great price without all the sugar, calo…" at bounding box center [127, 65] width 219 height 14
click at [207, 68] on p "This upbeat TABLET is a great buzz at a great price without all the sugar, calo…" at bounding box center [127, 65] width 219 height 14
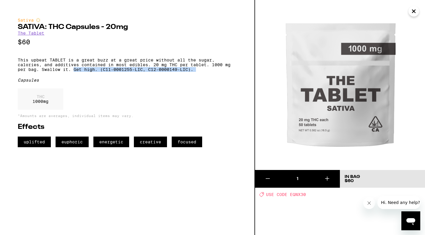
drag, startPoint x: 19, startPoint y: 76, endPoint x: 74, endPoint y: 75, distance: 55.9
click at [75, 76] on div "Sativa SATIVA: THC Capsules - 20mg The Tablet $60 This upbeat TABLET is a great…" at bounding box center [127, 82] width 219 height 129
drag, startPoint x: 68, startPoint y: 75, endPoint x: 93, endPoint y: 75, distance: 24.8
click at [93, 72] on p "This upbeat TABLET is a great buzz at a great price without all the sugar, calo…" at bounding box center [127, 65] width 219 height 14
click at [110, 68] on p "This upbeat TABLET is a great buzz at a great price without all the sugar, calo…" at bounding box center [127, 65] width 219 height 14
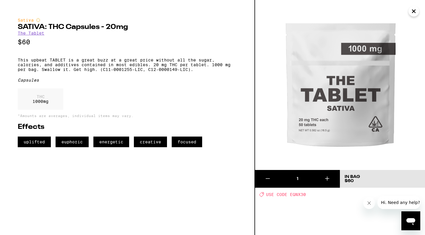
click at [76, 62] on p "This upbeat TABLET is a great buzz at a great price without all the sugar, calo…" at bounding box center [127, 65] width 219 height 14
click at [110, 64] on p "This upbeat TABLET is a great buzz at a great price without all the sugar, calo…" at bounding box center [127, 65] width 219 height 14
drag, startPoint x: 78, startPoint y: 63, endPoint x: 97, endPoint y: 63, distance: 18.9
click at [97, 63] on p "This upbeat TABLET is a great buzz at a great price without all the sugar, calo…" at bounding box center [127, 65] width 219 height 14
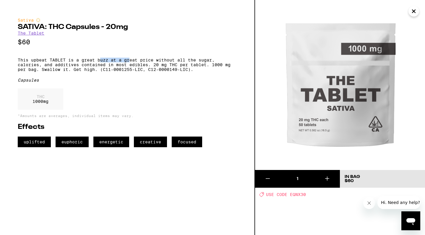
drag, startPoint x: 101, startPoint y: 62, endPoint x: 130, endPoint y: 62, distance: 29.3
click at [130, 62] on p "This upbeat TABLET is a great buzz at a great price without all the sugar, calo…" at bounding box center [127, 65] width 219 height 14
click at [88, 64] on p "This upbeat TABLET is a great buzz at a great price without all the sugar, calo…" at bounding box center [127, 65] width 219 height 14
drag, startPoint x: 20, startPoint y: 27, endPoint x: 82, endPoint y: 27, distance: 62.1
click at [82, 27] on h2 "SATIVA: THC Capsules - 20mg" at bounding box center [127, 27] width 219 height 7
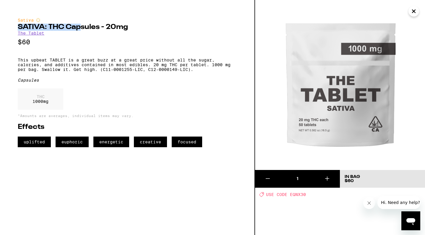
click at [82, 27] on h2 "SATIVA: THC Capsules - 20mg" at bounding box center [127, 27] width 219 height 7
drag, startPoint x: 18, startPoint y: 27, endPoint x: 65, endPoint y: 26, distance: 47.0
click at [65, 26] on h2 "SATIVA: THC Capsules - 20mg" at bounding box center [127, 27] width 219 height 7
click at [45, 25] on h2 "SATIVA: THC Capsules - 20mg" at bounding box center [127, 27] width 219 height 7
drag, startPoint x: 41, startPoint y: 27, endPoint x: 115, endPoint y: 27, distance: 73.6
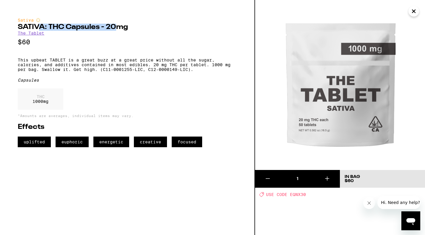
click at [115, 27] on h2 "SATIVA: THC Capsules - 20mg" at bounding box center [127, 27] width 219 height 7
click at [109, 27] on h2 "SATIVA: THC Capsules - 20mg" at bounding box center [127, 27] width 219 height 7
drag, startPoint x: 104, startPoint y: 27, endPoint x: 134, endPoint y: 27, distance: 29.3
click at [134, 27] on h2 "SATIVA: THC Capsules - 20mg" at bounding box center [127, 27] width 219 height 7
click at [413, 10] on icon "Close" at bounding box center [413, 11] width 7 height 9
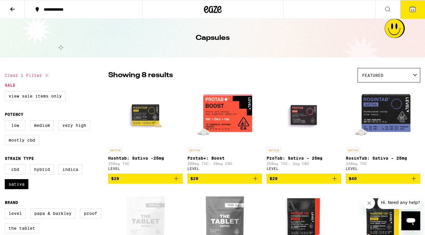
click at [416, 8] on button "11" at bounding box center [412, 9] width 25 height 18
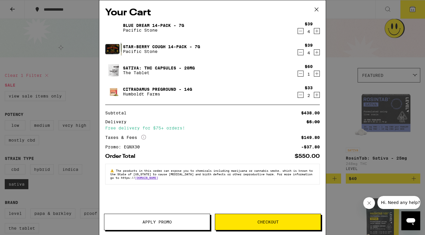
click at [317, 33] on icon "Increment" at bounding box center [316, 30] width 5 height 7
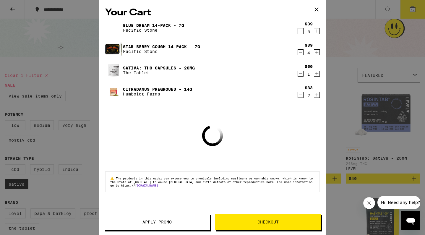
click at [317, 51] on icon "Increment" at bounding box center [316, 52] width 5 height 7
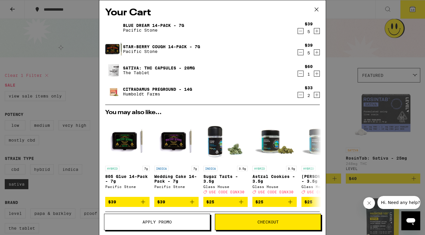
click at [300, 54] on icon "Decrement" at bounding box center [300, 52] width 5 height 7
click at [300, 33] on icon "Decrement" at bounding box center [300, 30] width 5 height 7
click at [140, 25] on link "Blue Dream 14-Pack - 7g" at bounding box center [153, 25] width 61 height 5
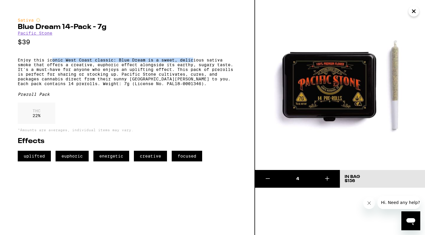
drag, startPoint x: 52, startPoint y: 63, endPoint x: 194, endPoint y: 63, distance: 141.8
click at [194, 63] on p "Enjoy this iconic West Coast classic: Blue Dream is a sweet, delicious sativa s…" at bounding box center [127, 72] width 219 height 28
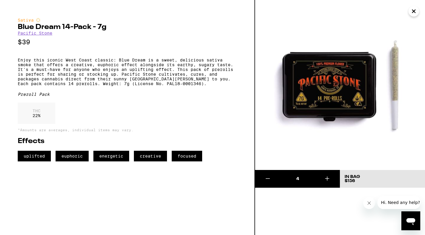
click at [154, 63] on p "Enjoy this iconic West Coast classic: Blue Dream is a sweet, delicious sativa s…" at bounding box center [127, 72] width 219 height 28
drag, startPoint x: 122, startPoint y: 63, endPoint x: 163, endPoint y: 63, distance: 41.1
click at [163, 63] on p "Enjoy this iconic West Coast classic: Blue Dream is a sweet, delicious sativa s…" at bounding box center [127, 72] width 219 height 28
click at [183, 63] on p "Enjoy this iconic West Coast classic: Blue Dream is a sweet, delicious sativa s…" at bounding box center [127, 72] width 219 height 28
drag, startPoint x: 36, startPoint y: 68, endPoint x: 62, endPoint y: 68, distance: 26.3
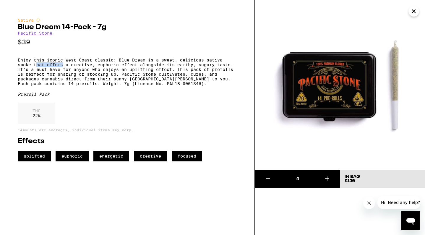
click at [62, 68] on p "Enjoy this iconic West Coast classic: Blue Dream is a sweet, delicious sativa s…" at bounding box center [127, 72] width 219 height 28
click at [68, 68] on p "Enjoy this iconic West Coast classic: Blue Dream is a sweet, delicious sativa s…" at bounding box center [127, 72] width 219 height 28
drag, startPoint x: 58, startPoint y: 63, endPoint x: 106, endPoint y: 63, distance: 48.2
click at [106, 63] on p "Enjoy this iconic West Coast classic: Blue Dream is a sweet, delicious sativa s…" at bounding box center [127, 72] width 219 height 28
click at [121, 63] on p "Enjoy this iconic West Coast classic: Blue Dream is a sweet, delicious sativa s…" at bounding box center [127, 72] width 219 height 28
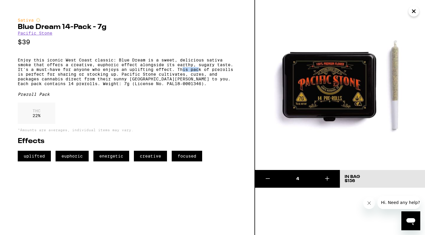
drag, startPoint x: 184, startPoint y: 71, endPoint x: 199, endPoint y: 72, distance: 16.0
click at [137, 75] on p "Enjoy this iconic West Coast classic: Blue Dream is a sweet, delicious sativa s…" at bounding box center [127, 72] width 219 height 28
drag, startPoint x: 97, startPoint y: 79, endPoint x: 185, endPoint y: 79, distance: 88.4
click at [186, 79] on p "Enjoy this iconic West Coast classic: Blue Dream is a sweet, delicious sativa s…" at bounding box center [127, 72] width 219 height 28
click at [192, 76] on p "Enjoy this iconic West Coast classic: Blue Dream is a sweet, delicious sativa s…" at bounding box center [127, 72] width 219 height 28
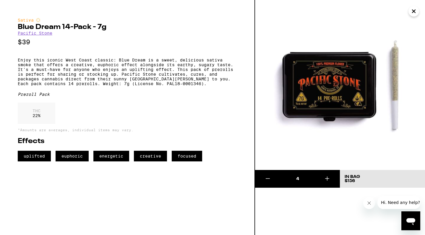
click at [413, 9] on icon "Close" at bounding box center [413, 11] width 7 height 9
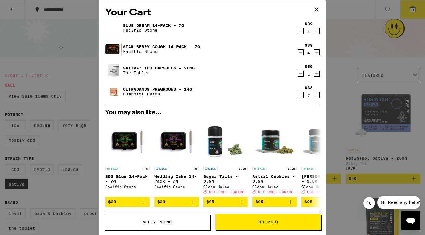
click at [159, 48] on link "Star-berry Cough 14-Pack - 7g" at bounding box center [161, 46] width 77 height 5
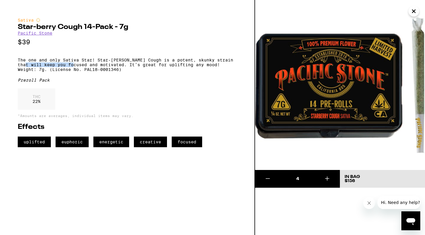
drag, startPoint x: 33, startPoint y: 66, endPoint x: 82, endPoint y: 65, distance: 48.5
click at [82, 65] on p "The one and only Sativa Star! Star-[PERSON_NAME] Cough is a potent, skunky stra…" at bounding box center [127, 65] width 219 height 14
drag, startPoint x: 56, startPoint y: 64, endPoint x: 79, endPoint y: 64, distance: 23.1
drag, startPoint x: 45, startPoint y: 60, endPoint x: 124, endPoint y: 60, distance: 78.9
click at [124, 60] on p "The one and only Sativa Star! Star-[PERSON_NAME] Cough is a potent, skunky stra…" at bounding box center [127, 65] width 219 height 14
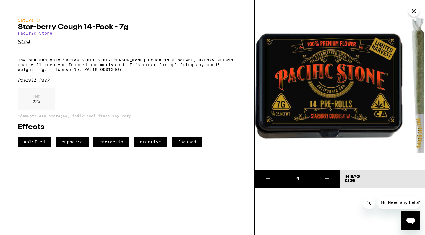
click at [99, 67] on p "The one and only Sativa Star! Star-[PERSON_NAME] Cough is a potent, skunky stra…" at bounding box center [127, 65] width 219 height 14
drag, startPoint x: 92, startPoint y: 62, endPoint x: 173, endPoint y: 62, distance: 81.0
click at [173, 62] on p "The one and only Sativa Star! Star-[PERSON_NAME] Cough is a potent, skunky stra…" at bounding box center [127, 65] width 219 height 14
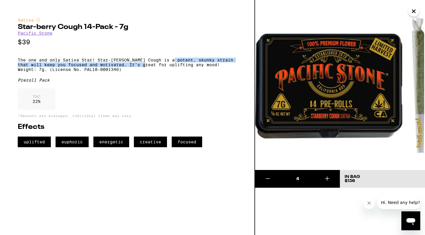
drag, startPoint x: 176, startPoint y: 63, endPoint x: 153, endPoint y: 68, distance: 23.7
click at [153, 68] on p "The one and only Sativa Star! Star-[PERSON_NAME] Cough is a potent, skunky stra…" at bounding box center [127, 65] width 219 height 14
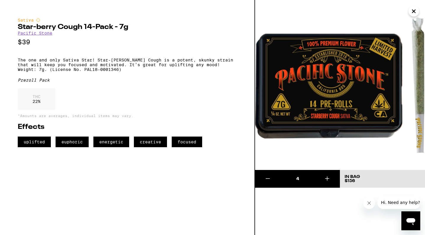
click at [166, 68] on p "The one and only Sativa Star! Star-[PERSON_NAME] Cough is a potent, skunky stra…" at bounding box center [127, 65] width 219 height 14
click at [152, 67] on p "The one and only Sativa Star! Star-[PERSON_NAME] Cough is a potent, skunky stra…" at bounding box center [127, 65] width 219 height 14
click at [153, 66] on p "The one and only Sativa Star! Star-[PERSON_NAME] Cough is a potent, skunky stra…" at bounding box center [127, 65] width 219 height 14
click at [414, 13] on icon "Close" at bounding box center [413, 11] width 7 height 9
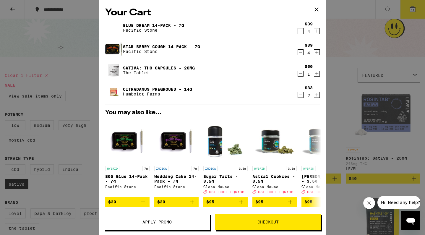
click at [317, 52] on icon "Increment" at bounding box center [316, 52] width 5 height 7
click at [316, 35] on icon "Increment" at bounding box center [316, 30] width 5 height 7
click at [164, 218] on button "Apply Promo" at bounding box center [157, 222] width 106 height 17
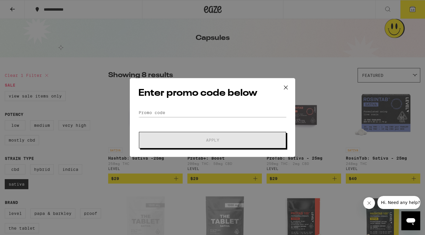
click at [287, 86] on icon at bounding box center [285, 87] width 9 height 9
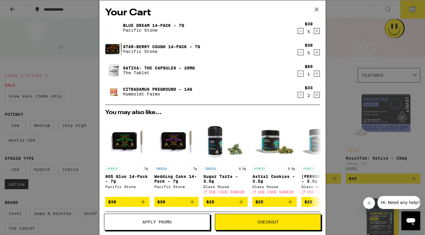
click at [254, 220] on span "Checkout" at bounding box center [267, 222] width 105 height 4
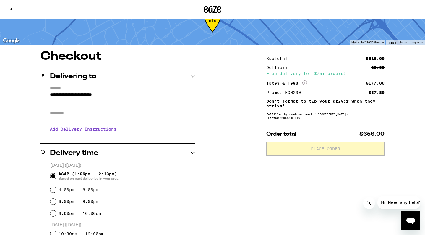
scroll to position [21, 0]
click at [66, 191] on label "4:00pm - 6:00pm" at bounding box center [79, 189] width 40 height 5
click at [56, 191] on input "4:00pm - 6:00pm" at bounding box center [53, 189] width 6 height 6
radio input "true"
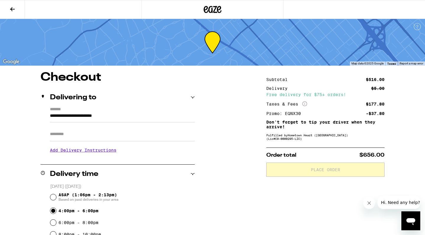
scroll to position [0, 0]
drag, startPoint x: 311, startPoint y: 92, endPoint x: 353, endPoint y: 95, distance: 42.1
click at [353, 95] on div "Free delivery for $75+ orders!" at bounding box center [325, 94] width 118 height 4
drag, startPoint x: 285, startPoint y: 113, endPoint x: 295, endPoint y: 113, distance: 10.0
click at [295, 113] on div "Promo: EQNX30" at bounding box center [285, 113] width 39 height 4
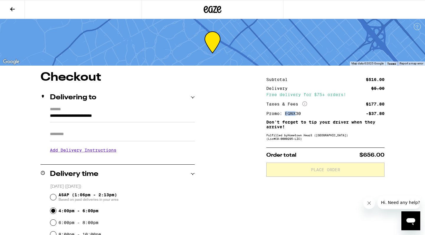
click at [292, 113] on div "Promo: EQNX30" at bounding box center [285, 113] width 39 height 4
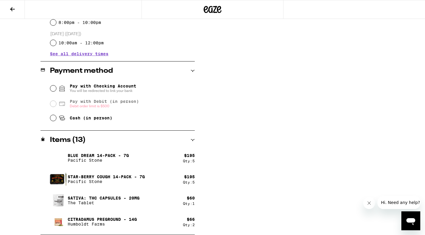
scroll to position [212, 0]
drag, startPoint x: 66, startPoint y: 194, endPoint x: 145, endPoint y: 194, distance: 78.6
click at [145, 194] on div "SATIVA: THC Capsules - 20mg The Tablet" at bounding box center [116, 200] width 133 height 17
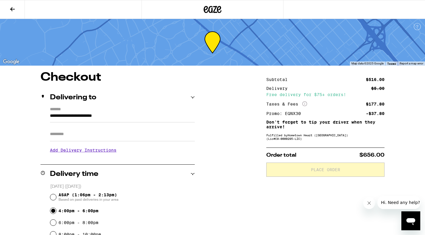
scroll to position [0, 0]
click at [297, 115] on div "Promo: EQNX30" at bounding box center [285, 113] width 39 height 4
drag, startPoint x: 366, startPoint y: 111, endPoint x: 410, endPoint y: 113, distance: 44.1
drag, startPoint x: 366, startPoint y: 105, endPoint x: 392, endPoint y: 106, distance: 26.6
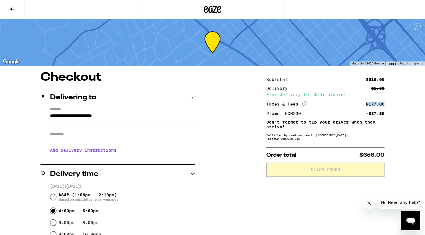
drag, startPoint x: 363, startPoint y: 156, endPoint x: 388, endPoint y: 156, distance: 24.5
click at [370, 156] on span "$656.00" at bounding box center [371, 154] width 25 height 5
drag, startPoint x: 365, startPoint y: 157, endPoint x: 387, endPoint y: 156, distance: 22.8
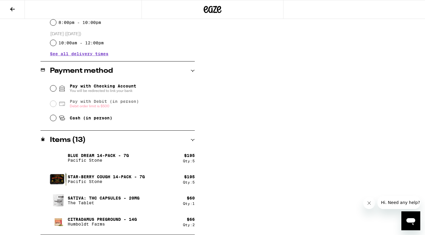
scroll to position [212, 0]
drag, startPoint x: 66, startPoint y: 155, endPoint x: 69, endPoint y: 155, distance: 3.3
drag, startPoint x: 97, startPoint y: 155, endPoint x: 139, endPoint y: 155, distance: 42.3
click at [139, 155] on div "Blue Dream 14-Pack - 7g Pacific Stone" at bounding box center [116, 158] width 133 height 17
click at [221, 154] on div "**********" at bounding box center [212, 47] width 425 height 375
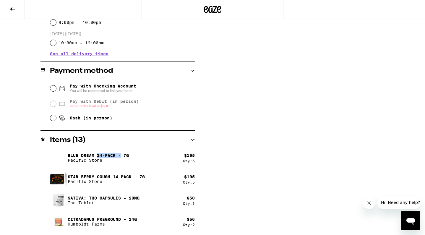
drag, startPoint x: 97, startPoint y: 154, endPoint x: 122, endPoint y: 153, distance: 24.5
click at [122, 153] on p "Blue Dream 14-Pack - 7g" at bounding box center [98, 155] width 61 height 5
drag, startPoint x: 182, startPoint y: 155, endPoint x: 213, endPoint y: 155, distance: 31.3
click at [213, 155] on div "**********" at bounding box center [212, 47] width 425 height 375
drag, startPoint x: 69, startPoint y: 155, endPoint x: 159, endPoint y: 155, distance: 90.4
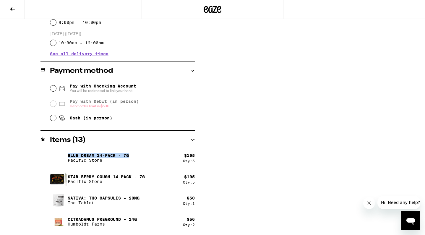
click at [162, 155] on div "Blue Dream 14-Pack - 7g Pacific Stone" at bounding box center [116, 158] width 133 height 17
drag, startPoint x: 184, startPoint y: 175, endPoint x: 199, endPoint y: 175, distance: 14.5
click at [199, 175] on div "**********" at bounding box center [212, 47] width 425 height 375
drag, startPoint x: 74, startPoint y: 176, endPoint x: 178, endPoint y: 176, distance: 103.4
click at [178, 176] on div "Star-[PERSON_NAME] Cough 14-Pack - 7g Pacific Stone" at bounding box center [116, 179] width 133 height 17
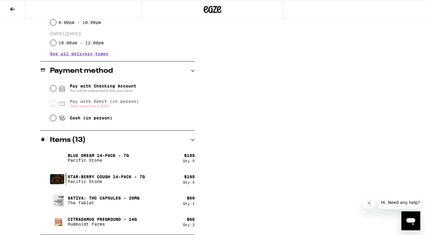
click at [226, 170] on div "**********" at bounding box center [212, 47] width 425 height 375
click at [88, 198] on p "SATIVA: THC Capsules - 20mg" at bounding box center [104, 198] width 72 height 5
click at [59, 201] on img at bounding box center [58, 200] width 17 height 17
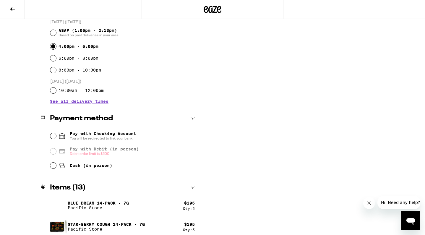
scroll to position [199, 0]
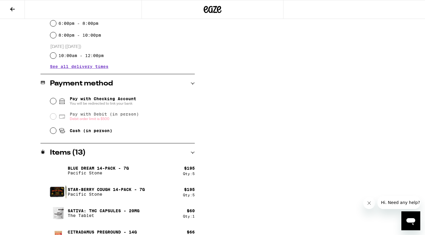
click at [90, 101] on span "Pay with Checking Account You will be redirected to link your bank" at bounding box center [103, 100] width 66 height 9
click at [56, 101] on input "Pay with Checking Account You will be redirected to link your bank" at bounding box center [53, 101] width 6 height 6
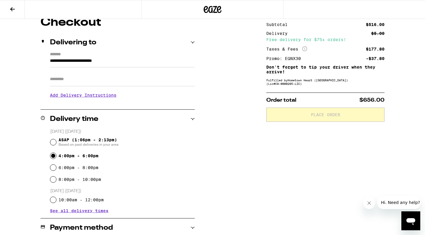
scroll to position [45, 0]
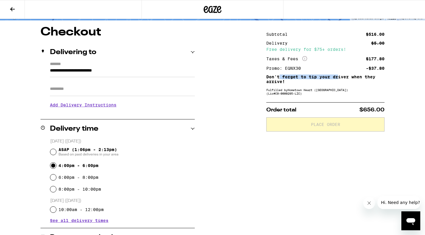
drag, startPoint x: 279, startPoint y: 77, endPoint x: 338, endPoint y: 77, distance: 59.7
click at [338, 77] on p "Don't forget to tip your driver when they arrive!" at bounding box center [325, 78] width 118 height 9
drag, startPoint x: 332, startPoint y: 78, endPoint x: 360, endPoint y: 78, distance: 27.5
click at [360, 78] on p "Don't forget to tip your driver when they arrive!" at bounding box center [325, 78] width 118 height 9
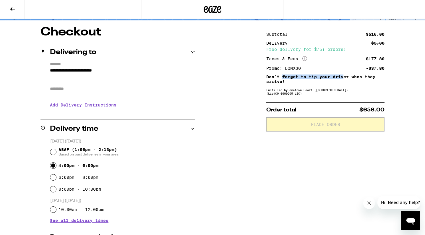
drag, startPoint x: 282, startPoint y: 79, endPoint x: 344, endPoint y: 79, distance: 61.8
click at [344, 79] on p "Don't forget to tip your driver when they arrive!" at bounding box center [325, 78] width 118 height 9
click at [339, 79] on p "Don't forget to tip your driver when they arrive!" at bounding box center [325, 78] width 118 height 9
drag, startPoint x: 319, startPoint y: 79, endPoint x: 376, endPoint y: 77, distance: 57.1
click at [376, 77] on p "Don't forget to tip your driver when they arrive!" at bounding box center [325, 78] width 118 height 9
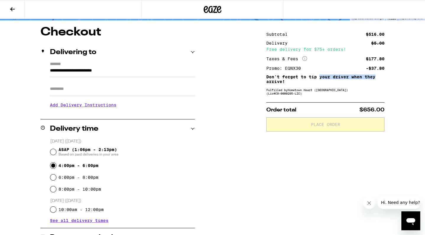
click at [368, 77] on p "Don't forget to tip your driver when they arrive!" at bounding box center [325, 78] width 118 height 9
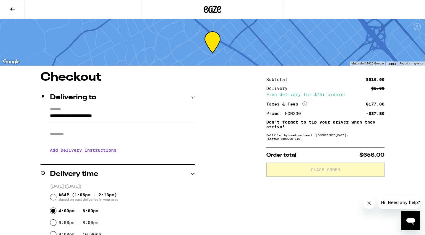
scroll to position [0, 0]
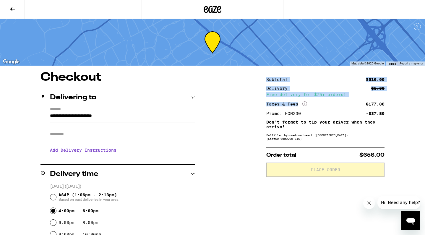
drag, startPoint x: 261, startPoint y: 76, endPoint x: 330, endPoint y: 109, distance: 76.1
click at [308, 92] on div "Free delivery for $75+ orders!" at bounding box center [325, 94] width 118 height 4
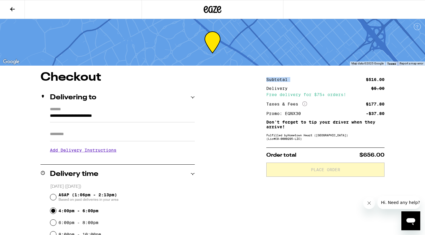
drag, startPoint x: 266, startPoint y: 81, endPoint x: 293, endPoint y: 80, distance: 26.9
click at [288, 80] on div "Subtotal" at bounding box center [278, 79] width 25 height 4
drag, startPoint x: 282, startPoint y: 124, endPoint x: 339, endPoint y: 124, distance: 56.7
click at [339, 124] on p "Don't forget to tip your driver when they arrive!" at bounding box center [325, 124] width 118 height 9
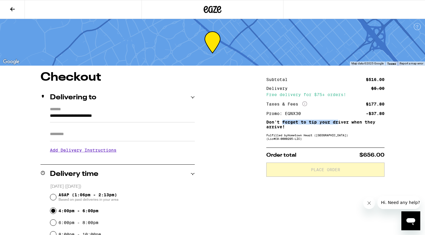
click at [339, 124] on p "Don't forget to tip your driver when they arrive!" at bounding box center [325, 124] width 118 height 9
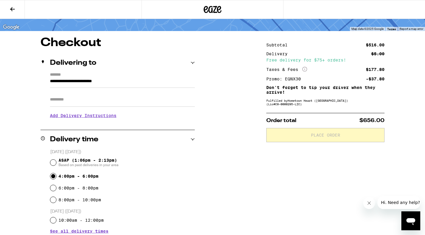
scroll to position [6, 0]
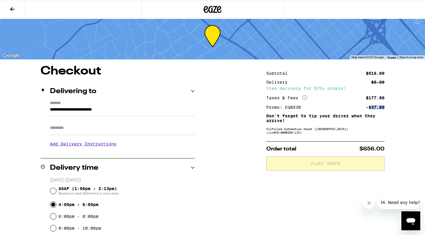
drag, startPoint x: 371, startPoint y: 109, endPoint x: 387, endPoint y: 108, distance: 16.0
click at [378, 108] on div "-$37.80" at bounding box center [375, 107] width 19 height 4
drag, startPoint x: 371, startPoint y: 108, endPoint x: 384, endPoint y: 108, distance: 12.7
click at [384, 108] on div "-$37.80" at bounding box center [375, 107] width 19 height 4
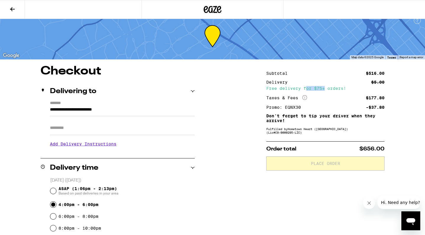
drag, startPoint x: 306, startPoint y: 90, endPoint x: 324, endPoint y: 90, distance: 17.4
click at [324, 90] on div "Free delivery for $75+ orders!" at bounding box center [325, 88] width 118 height 4
drag, startPoint x: 304, startPoint y: 88, endPoint x: 349, endPoint y: 88, distance: 44.9
click at [349, 88] on div "Free delivery for $75+ orders!" at bounding box center [325, 88] width 118 height 4
click at [341, 88] on div "Free delivery for $75+ orders!" at bounding box center [325, 88] width 118 height 4
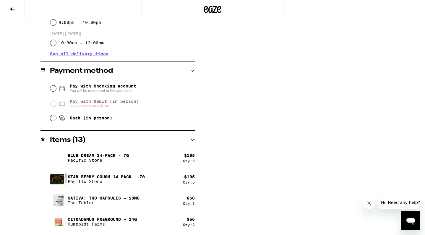
scroll to position [212, 0]
click at [56, 158] on img at bounding box center [58, 158] width 17 height 17
click at [76, 157] on p "Blue Dream 14-Pack - 7g" at bounding box center [98, 155] width 61 height 5
drag, startPoint x: 82, startPoint y: 176, endPoint x: 132, endPoint y: 175, distance: 49.4
click at [132, 176] on p "Star-berry Cough 14-Pack - 7g" at bounding box center [106, 176] width 77 height 5
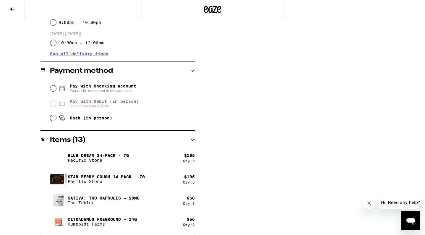
click at [120, 175] on p "Star-berry Cough 14-Pack - 7g" at bounding box center [106, 176] width 77 height 5
drag, startPoint x: 91, startPoint y: 152, endPoint x: 132, endPoint y: 155, distance: 40.9
click at [132, 156] on div "Blue Dream 14-Pack - 7g Pacific Stone" at bounding box center [116, 158] width 133 height 17
drag, startPoint x: 96, startPoint y: 175, endPoint x: 166, endPoint y: 173, distance: 70.4
click at [167, 174] on div "Star-[PERSON_NAME] Cough 14-Pack - 7g Pacific Stone" at bounding box center [116, 179] width 133 height 17
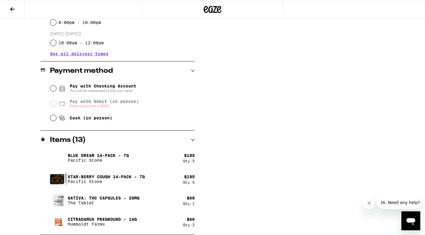
click at [119, 173] on div "Star-[PERSON_NAME] Cough 14-Pack - 7g Pacific Stone" at bounding box center [116, 179] width 133 height 17
drag, startPoint x: 68, startPoint y: 197, endPoint x: 130, endPoint y: 196, distance: 62.4
click at [130, 196] on p "SATIVA: THC Capsules - 20mg" at bounding box center [104, 198] width 72 height 5
click at [114, 196] on p "SATIVA: THC Capsules - 20mg" at bounding box center [104, 198] width 72 height 5
drag, startPoint x: 88, startPoint y: 197, endPoint x: 140, endPoint y: 196, distance: 52.0
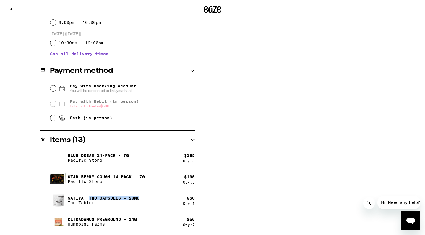
click at [140, 197] on div "SATIVA: THC Capsules - 20mg The Tablet" at bounding box center [116, 200] width 133 height 17
click at [124, 196] on p "SATIVA: THC Capsules - 20mg" at bounding box center [104, 198] width 72 height 5
drag, startPoint x: 89, startPoint y: 197, endPoint x: 138, endPoint y: 197, distance: 49.1
click at [138, 197] on p "SATIVA: THC Capsules - 20mg" at bounding box center [104, 198] width 72 height 5
click at [127, 197] on p "SATIVA: THC Capsules - 20mg" at bounding box center [104, 198] width 72 height 5
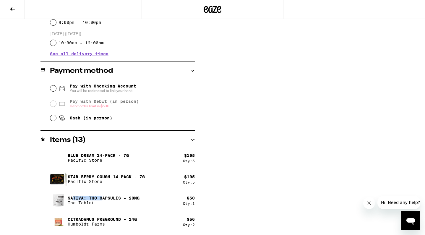
drag, startPoint x: 72, startPoint y: 198, endPoint x: 103, endPoint y: 198, distance: 31.0
click at [103, 198] on p "SATIVA: THC Capsules - 20mg" at bounding box center [104, 198] width 72 height 5
drag, startPoint x: 70, startPoint y: 220, endPoint x: 144, endPoint y: 218, distance: 74.2
click at [145, 219] on div "Citradamus Preground - 14g [GEOGRAPHIC_DATA]" at bounding box center [116, 221] width 133 height 17
click at [118, 217] on p "Citradamus Preground - 14g" at bounding box center [102, 219] width 69 height 5
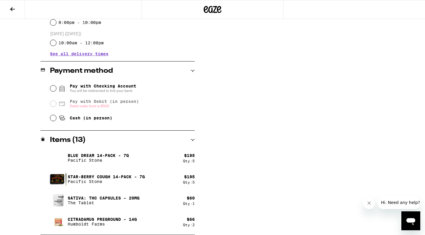
click at [69, 216] on div "Citradamus Preground - 14g [GEOGRAPHIC_DATA]" at bounding box center [116, 221] width 133 height 17
click at [189, 217] on div "$ 66" at bounding box center [191, 219] width 8 height 5
drag, startPoint x: 189, startPoint y: 219, endPoint x: 200, endPoint y: 219, distance: 10.6
click at [200, 219] on div "**********" at bounding box center [212, 47] width 425 height 375
click at [183, 219] on div "$ 66 Qty: 2" at bounding box center [189, 222] width 12 height 10
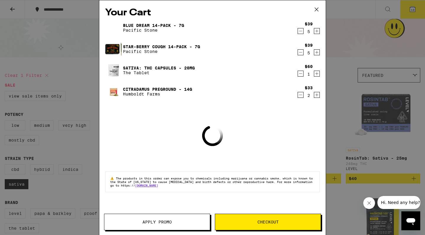
click at [166, 91] on link "Citradamus Preground - 14g" at bounding box center [157, 89] width 69 height 5
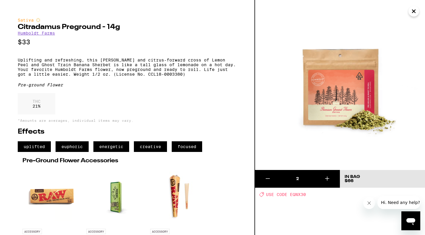
click at [413, 12] on icon "Close" at bounding box center [413, 11] width 3 height 3
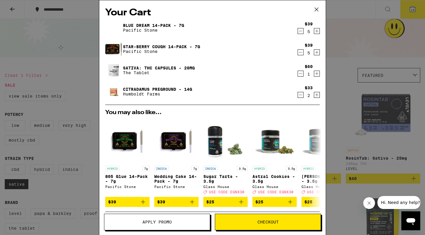
click at [136, 68] on link "SATIVA: THC Capsules - 20mg" at bounding box center [159, 68] width 72 height 5
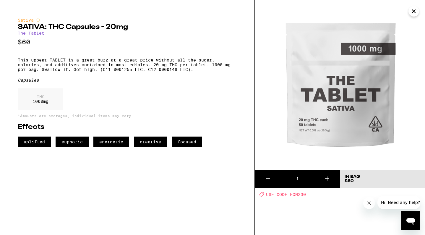
click at [412, 10] on icon "Close" at bounding box center [413, 11] width 7 height 9
click at [412, 10] on div "Your Cart Blue Dream 14-Pack - 7g Pacific Stone $39 5 Star-[PERSON_NAME] Cough …" at bounding box center [212, 117] width 425 height 235
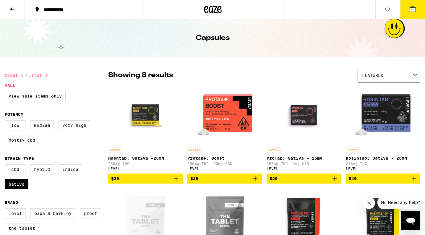
click at [413, 12] on button "13" at bounding box center [412, 9] width 25 height 18
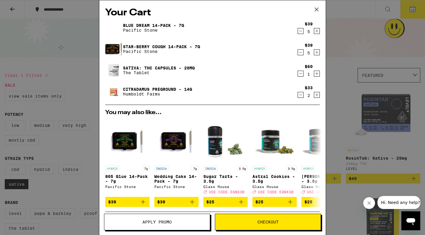
click at [238, 217] on button "Checkout" at bounding box center [268, 222] width 106 height 17
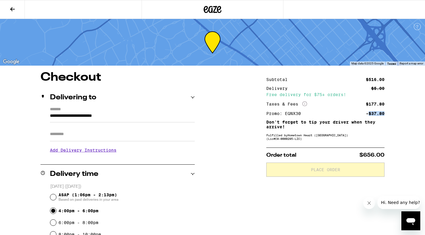
drag, startPoint x: 369, startPoint y: 111, endPoint x: 387, endPoint y: 112, distance: 17.7
click at [380, 114] on div "-$37.80" at bounding box center [375, 113] width 19 height 4
drag, startPoint x: 371, startPoint y: 114, endPoint x: 387, endPoint y: 114, distance: 15.4
click at [380, 115] on div "-$37.80" at bounding box center [375, 113] width 19 height 4
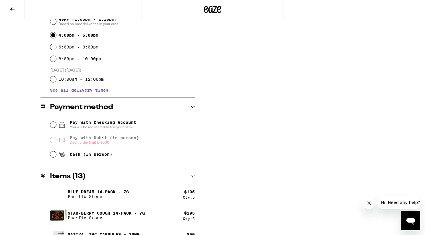
scroll to position [193, 0]
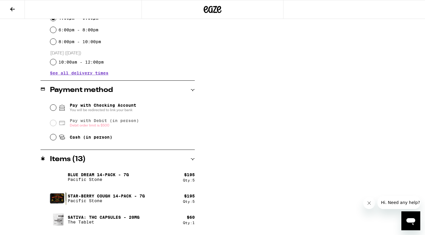
click at [95, 191] on div "Star-[PERSON_NAME] Cough 14-Pack - 7g Pacific Stone" at bounding box center [116, 198] width 133 height 17
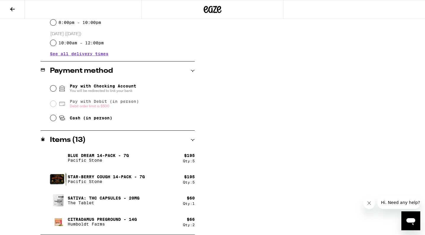
scroll to position [212, 0]
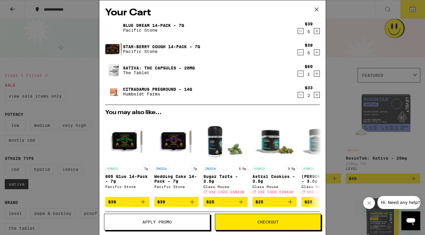
click at [149, 90] on link "Citradamus Preground - 14g" at bounding box center [157, 89] width 69 height 5
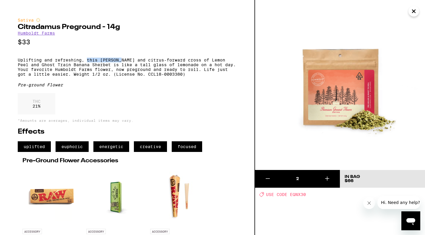
drag, startPoint x: 87, startPoint y: 62, endPoint x: 121, endPoint y: 62, distance: 34.6
click at [121, 62] on p "Uplifting and refreshing, this [PERSON_NAME] and citrus-forward cross of Lemon …" at bounding box center [127, 67] width 219 height 19
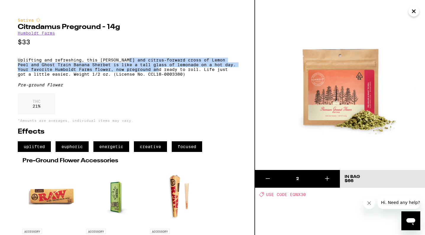
drag, startPoint x: 130, startPoint y: 64, endPoint x: 165, endPoint y: 74, distance: 36.5
click at [165, 74] on p "Uplifting and refreshing, this [PERSON_NAME] and citrus-forward cross of Lemon …" at bounding box center [127, 67] width 219 height 19
click at [142, 74] on p "Uplifting and refreshing, this [PERSON_NAME] and citrus-forward cross of Lemon …" at bounding box center [127, 67] width 219 height 19
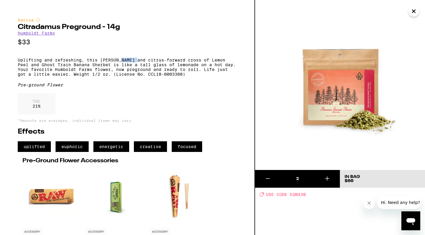
drag, startPoint x: 122, startPoint y: 64, endPoint x: 138, endPoint y: 64, distance: 15.4
click at [138, 64] on p "Uplifting and refreshing, this [PERSON_NAME] and citrus-forward cross of Lemon …" at bounding box center [127, 67] width 219 height 19
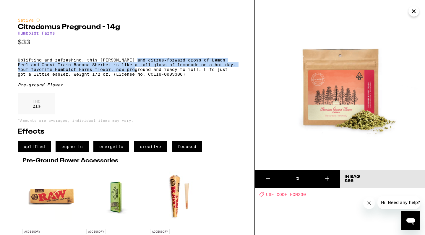
drag, startPoint x: 138, startPoint y: 63, endPoint x: 144, endPoint y: 74, distance: 12.6
click at [144, 74] on p "Uplifting and refreshing, this [PERSON_NAME] and citrus-forward cross of Lemon …" at bounding box center [127, 67] width 219 height 19
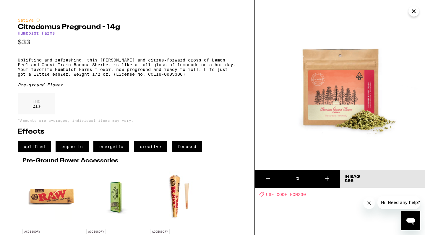
click at [137, 74] on p "Uplifting and refreshing, this [PERSON_NAME] and citrus-forward cross of Lemon …" at bounding box center [127, 67] width 219 height 19
drag, startPoint x: 126, startPoint y: 66, endPoint x: 127, endPoint y: 70, distance: 4.2
click at [127, 70] on p "Uplifting and refreshing, this [PERSON_NAME] and citrus-forward cross of Lemon …" at bounding box center [127, 67] width 219 height 19
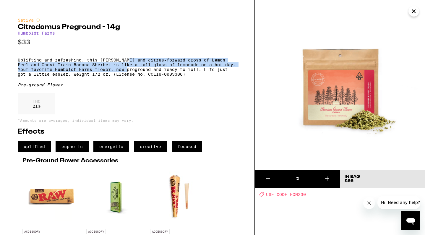
drag, startPoint x: 131, startPoint y: 63, endPoint x: 135, endPoint y: 75, distance: 13.4
click at [135, 75] on p "Uplifting and refreshing, this [PERSON_NAME] and citrus-forward cross of Lemon …" at bounding box center [127, 67] width 219 height 19
click at [128, 75] on p "Uplifting and refreshing, this [PERSON_NAME] and citrus-forward cross of Lemon …" at bounding box center [127, 67] width 219 height 19
drag, startPoint x: 117, startPoint y: 63, endPoint x: 124, endPoint y: 72, distance: 11.5
click at [124, 72] on p "Uplifting and refreshing, this [PERSON_NAME] and citrus-forward cross of Lemon …" at bounding box center [127, 67] width 219 height 19
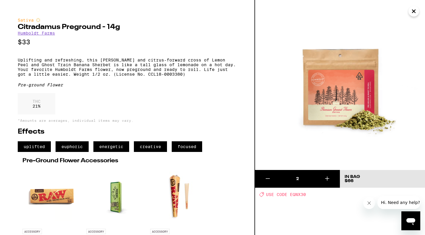
click at [130, 75] on p "Uplifting and refreshing, this [PERSON_NAME] and citrus-forward cross of Lemon …" at bounding box center [127, 67] width 219 height 19
click at [413, 14] on icon "Close" at bounding box center [413, 11] width 7 height 9
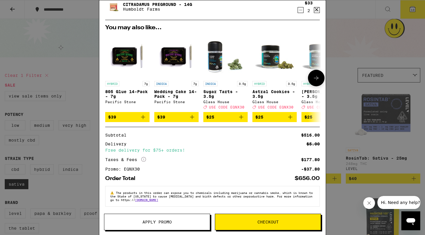
scroll to position [89, 0]
drag, startPoint x: 299, startPoint y: 178, endPoint x: 310, endPoint y: 178, distance: 11.2
click at [310, 178] on div "$656.00" at bounding box center [307, 178] width 25 height 5
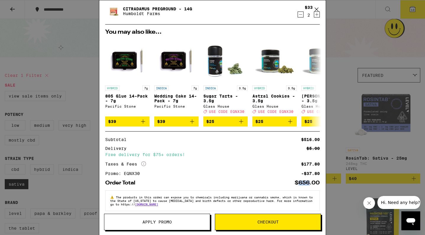
scroll to position [73, 0]
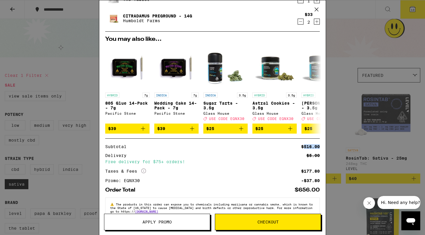
drag, startPoint x: 303, startPoint y: 149, endPoint x: 319, endPoint y: 149, distance: 15.7
click at [319, 149] on div "$516.00" at bounding box center [310, 147] width 19 height 4
click at [317, 149] on div "$516.00" at bounding box center [310, 147] width 19 height 4
drag, startPoint x: 310, startPoint y: 158, endPoint x: 318, endPoint y: 159, distance: 8.3
click at [318, 158] on div "$5.00" at bounding box center [312, 155] width 13 height 4
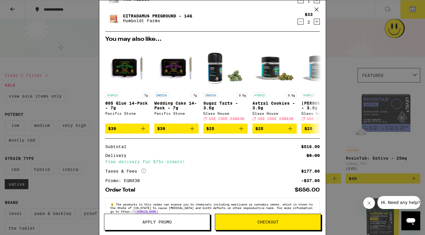
click at [303, 149] on div "$516.00" at bounding box center [310, 147] width 19 height 4
drag, startPoint x: 304, startPoint y: 175, endPoint x: 319, endPoint y: 174, distance: 15.1
click at [319, 173] on div "$177.80" at bounding box center [310, 171] width 19 height 4
click at [308, 158] on div "$5.00" at bounding box center [312, 155] width 13 height 4
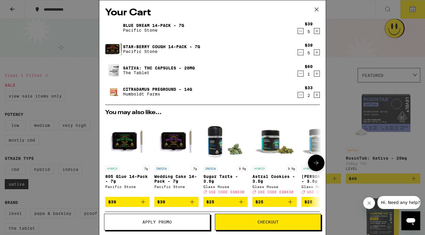
scroll to position [0, 0]
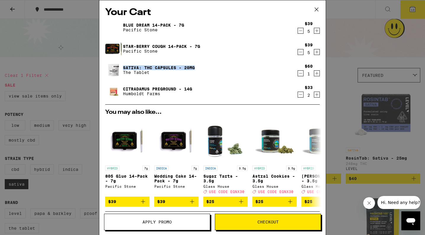
drag, startPoint x: 207, startPoint y: 68, endPoint x: 124, endPoint y: 67, distance: 83.6
click at [124, 67] on div "SATIVA: THC Capsules - 20mg The Tablet" at bounding box center [201, 70] width 192 height 17
drag, startPoint x: 205, startPoint y: 43, endPoint x: 126, endPoint y: 45, distance: 79.5
click at [126, 45] on div "Star-[PERSON_NAME] Cough 14-Pack - 7g Pacific Stone" at bounding box center [201, 48] width 192 height 17
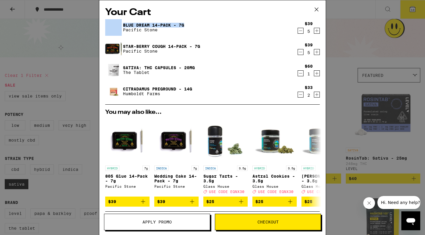
drag, startPoint x: 188, startPoint y: 26, endPoint x: 120, endPoint y: 28, distance: 67.7
click at [120, 28] on div "Blue Dream 14-Pack - 7g Pacific Stone" at bounding box center [201, 27] width 192 height 17
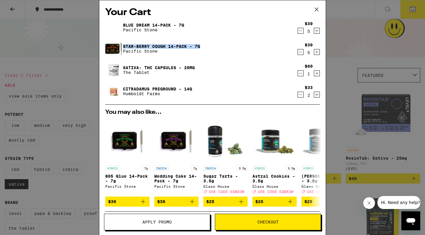
drag, startPoint x: 205, startPoint y: 47, endPoint x: 123, endPoint y: 47, distance: 81.9
click at [123, 47] on div "Star-[PERSON_NAME] Cough 14-Pack - 7g Pacific Stone" at bounding box center [201, 48] width 192 height 17
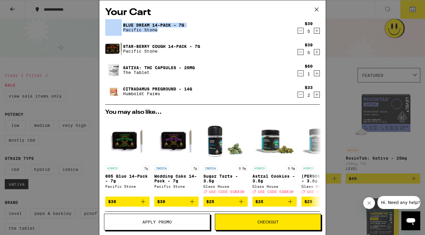
drag, startPoint x: 122, startPoint y: 25, endPoint x: 203, endPoint y: 29, distance: 81.1
click at [203, 29] on div "Blue Dream 14-Pack - 7g Pacific Stone" at bounding box center [201, 27] width 192 height 17
click at [152, 25] on link "Blue Dream 14-Pack - 7g" at bounding box center [153, 25] width 61 height 5
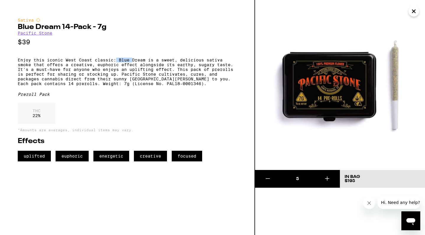
drag, startPoint x: 116, startPoint y: 64, endPoint x: 128, endPoint y: 61, distance: 11.8
click at [133, 62] on p "Enjoy this iconic West Coast classic: Blue Dream is a sweet, delicious sativa s…" at bounding box center [127, 72] width 219 height 28
click at [135, 63] on p "Enjoy this iconic West Coast classic: Blue Dream is a sweet, delicious sativa s…" at bounding box center [127, 72] width 219 height 28
click at [412, 11] on icon "Close" at bounding box center [413, 11] width 7 height 9
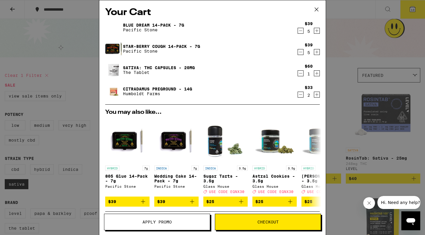
drag, startPoint x: 121, startPoint y: 89, endPoint x: 124, endPoint y: 89, distance: 3.3
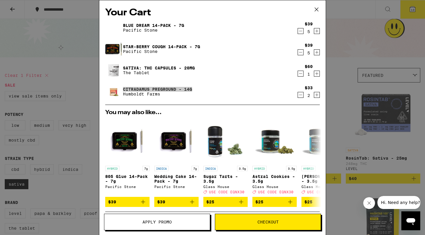
drag, startPoint x: 163, startPoint y: 90, endPoint x: 169, endPoint y: 91, distance: 5.4
click at [169, 91] on link "Citradamus Preground - 14g" at bounding box center [157, 89] width 69 height 5
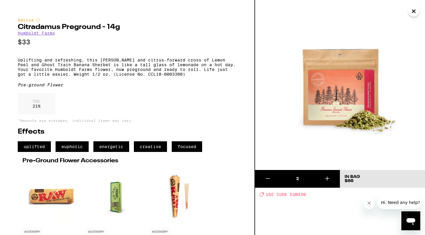
click at [417, 10] on icon "Close" at bounding box center [413, 11] width 7 height 9
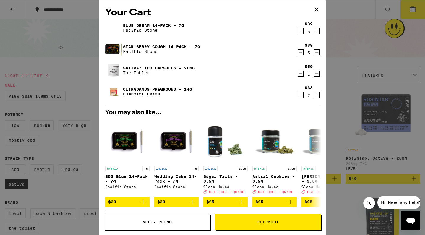
click at [62, 107] on div "Your Cart Blue Dream 14-Pack - 7g Pacific Stone $39 5 Star-[PERSON_NAME] Cough …" at bounding box center [212, 117] width 425 height 235
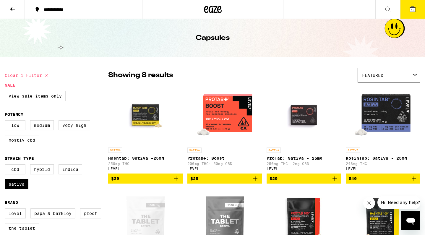
click at [15, 11] on icon at bounding box center [12, 9] width 7 height 7
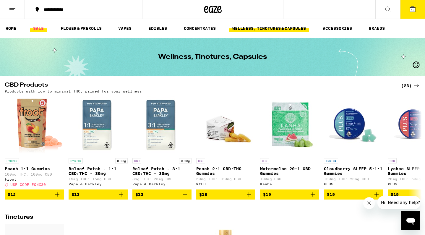
click at [36, 30] on link "SALE" at bounding box center [38, 28] width 17 height 7
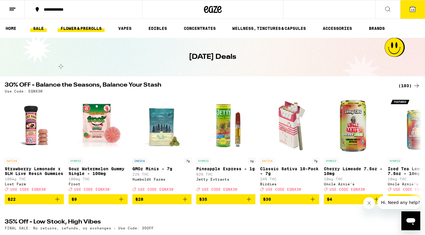
click at [83, 28] on link "FLOWER & PREROLLS" at bounding box center [81, 28] width 47 height 7
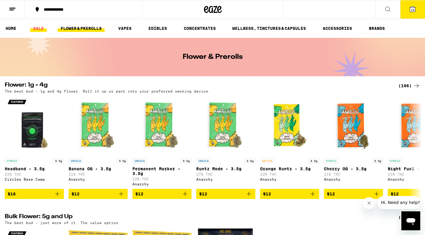
click at [44, 29] on link "SALE" at bounding box center [38, 28] width 17 height 7
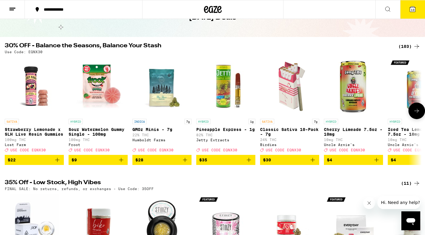
scroll to position [38, 0]
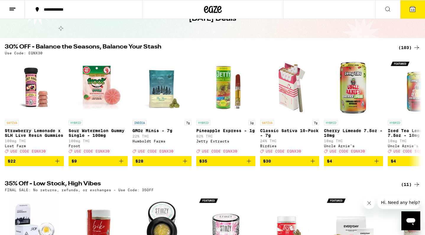
click at [408, 47] on div "(103)" at bounding box center [409, 47] width 22 height 7
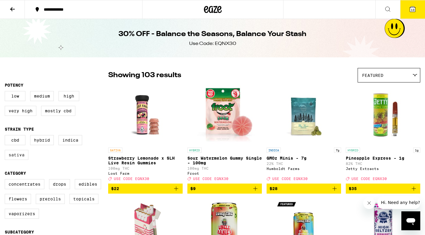
click at [21, 158] on label "Sativa" at bounding box center [17, 155] width 24 height 10
click at [6, 136] on input "Sativa" at bounding box center [6, 136] width 0 height 0
checkbox input "true"
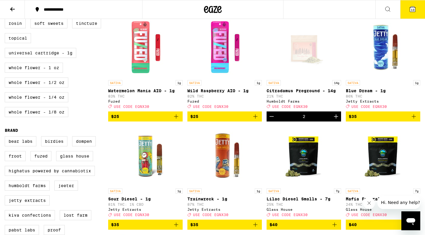
scroll to position [296, 0]
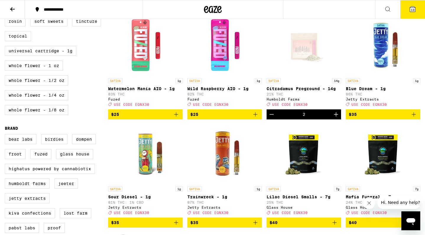
click at [296, 83] on div "SATIVA 14g" at bounding box center [304, 80] width 74 height 5
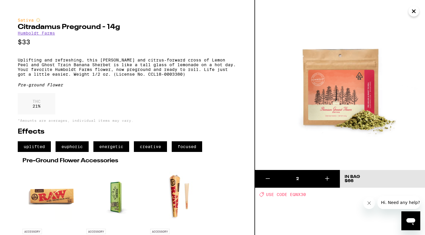
click at [416, 12] on icon "Close" at bounding box center [413, 11] width 7 height 9
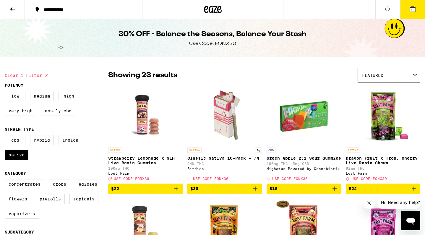
click at [14, 11] on icon at bounding box center [12, 9] width 7 height 7
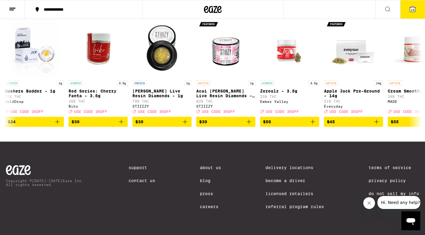
scroll to position [785, 0]
click at [295, 165] on link "Delivery Locations" at bounding box center [294, 167] width 59 height 5
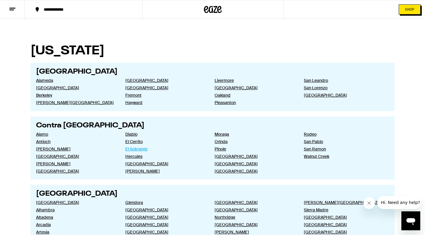
scroll to position [141, 0]
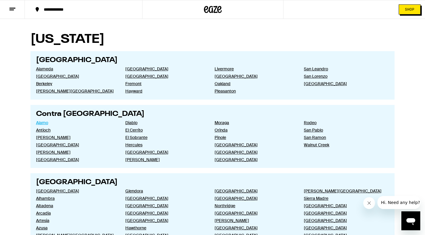
scroll to position [130, 0]
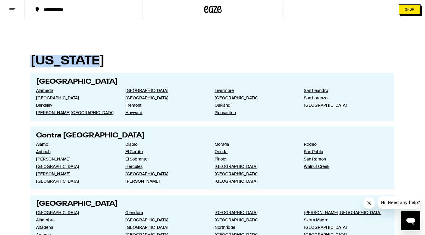
drag, startPoint x: 33, startPoint y: 59, endPoint x: 84, endPoint y: 59, distance: 51.1
click at [84, 59] on h1 "California" at bounding box center [212, 61] width 364 height 12
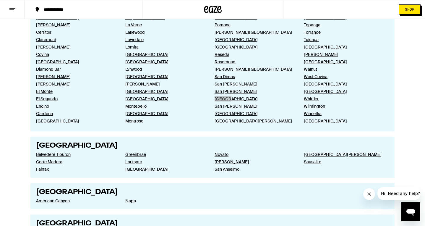
scroll to position [897, 0]
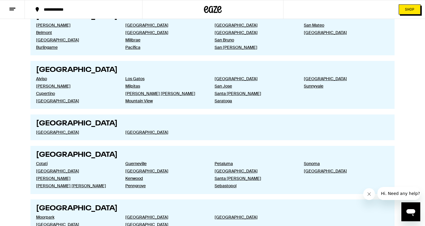
scroll to position [1016, 0]
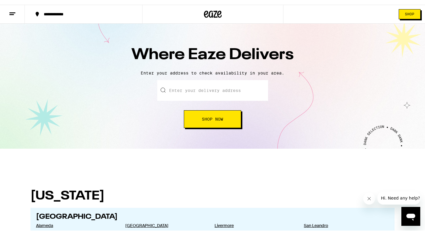
scroll to position [0, 0]
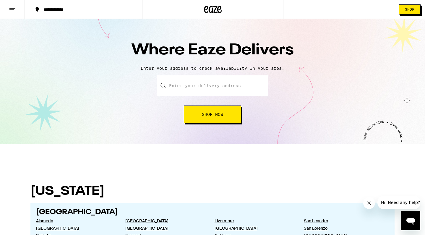
click at [14, 6] on icon at bounding box center [12, 9] width 7 height 7
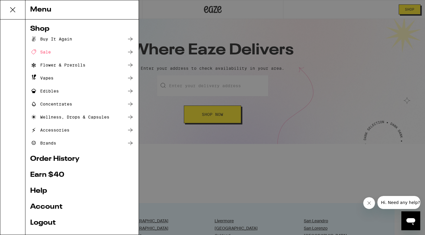
click at [38, 8] on div "Menu" at bounding box center [81, 9] width 113 height 19
click at [49, 55] on div "Sale" at bounding box center [40, 51] width 21 height 7
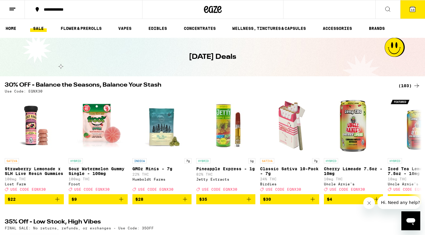
click at [418, 8] on button "13" at bounding box center [412, 9] width 25 height 18
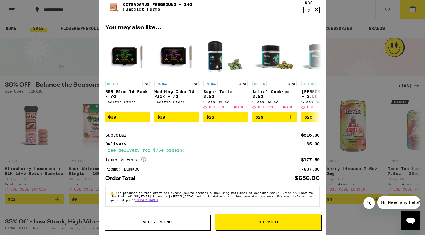
scroll to position [89, 0]
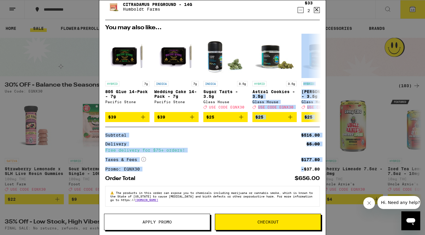
drag, startPoint x: 304, startPoint y: 168, endPoint x: 320, endPoint y: 176, distance: 17.5
click at [320, 176] on div "Your Cart Blue Dream 14-Pack - 7g Pacific Stone $39 5 Star-[PERSON_NAME] Cough …" at bounding box center [212, 108] width 226 height 217
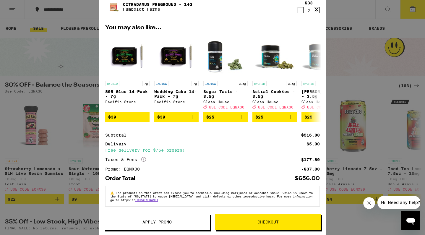
click at [317, 176] on div "$656.00" at bounding box center [307, 178] width 25 height 5
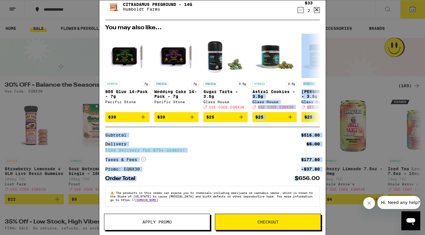
drag, startPoint x: 297, startPoint y: 176, endPoint x: 321, endPoint y: 176, distance: 23.9
click at [321, 176] on div "Your Cart Blue Dream 14-Pack - 7g Pacific Stone $39 5 Star-[PERSON_NAME] Cough …" at bounding box center [212, 108] width 226 height 217
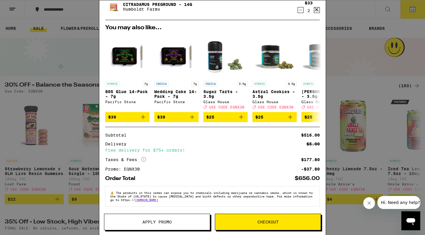
click at [309, 178] on div "$656.00" at bounding box center [307, 178] width 25 height 5
drag, startPoint x: 299, startPoint y: 178, endPoint x: 312, endPoint y: 178, distance: 13.0
click at [312, 178] on div "$656.00" at bounding box center [307, 178] width 25 height 5
click at [306, 178] on div "$656.00" at bounding box center [307, 178] width 25 height 5
drag, startPoint x: 298, startPoint y: 178, endPoint x: 308, endPoint y: 178, distance: 9.8
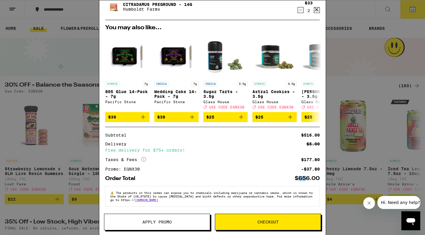
click at [308, 178] on div "$656.00" at bounding box center [307, 178] width 25 height 5
click at [302, 178] on div "$656.00" at bounding box center [307, 178] width 25 height 5
drag, startPoint x: 293, startPoint y: 177, endPoint x: 302, endPoint y: 176, distance: 9.2
click at [302, 176] on div "Order Total $656.00" at bounding box center [212, 178] width 215 height 5
click at [305, 179] on div "$656.00" at bounding box center [307, 178] width 25 height 5
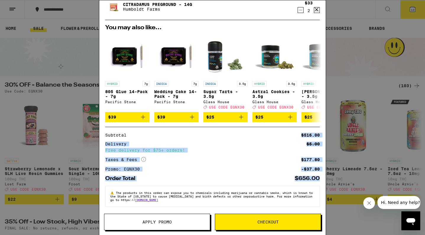
drag, startPoint x: 302, startPoint y: 134, endPoint x: 318, endPoint y: 175, distance: 44.2
click at [318, 175] on div "Subtotal $516.00 Delivery $5.00 Free delivery for $75+ orders! Taxes & Fees Mor…" at bounding box center [212, 154] width 215 height 54
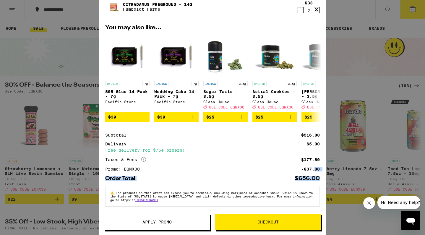
drag, startPoint x: 318, startPoint y: 175, endPoint x: 314, endPoint y: 171, distance: 5.4
click at [314, 171] on div "Subtotal $516.00 Delivery $5.00 Free delivery for $75+ orders! Taxes & Fees Mor…" at bounding box center [212, 154] width 215 height 54
click at [306, 169] on div "-$37.80" at bounding box center [310, 169] width 19 height 4
drag, startPoint x: 302, startPoint y: 169, endPoint x: 319, endPoint y: 170, distance: 16.6
click at [319, 170] on div "-$37.80" at bounding box center [310, 169] width 19 height 4
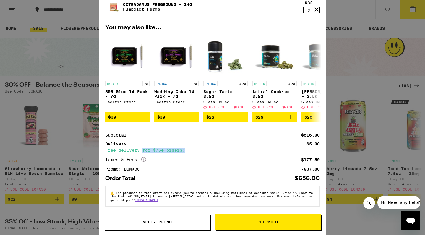
drag, startPoint x: 143, startPoint y: 149, endPoint x: 193, endPoint y: 149, distance: 49.6
click at [193, 149] on div "Free delivery for $75+ orders!" at bounding box center [212, 150] width 215 height 4
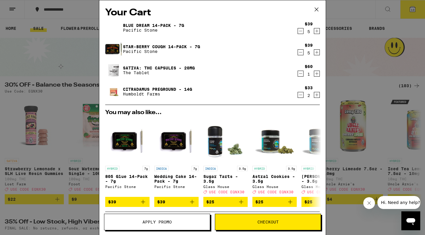
scroll to position [0, 0]
drag, startPoint x: 308, startPoint y: 54, endPoint x: 311, endPoint y: 53, distance: 3.3
click at [311, 53] on div "5" at bounding box center [309, 53] width 8 height 5
click at [319, 7] on icon at bounding box center [316, 9] width 9 height 9
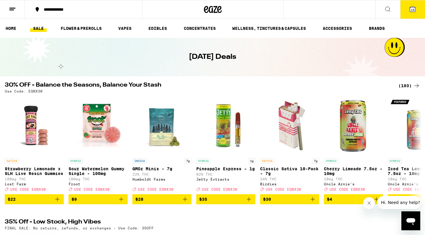
click at [419, 10] on button "13" at bounding box center [412, 9] width 25 height 18
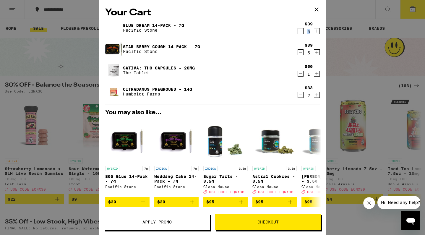
drag, startPoint x: 308, startPoint y: 33, endPoint x: 311, endPoint y: 33, distance: 3.8
click at [311, 33] on div "5" at bounding box center [309, 31] width 8 height 5
click at [310, 53] on div "5" at bounding box center [309, 53] width 8 height 5
click at [311, 74] on div "1" at bounding box center [309, 74] width 8 height 5
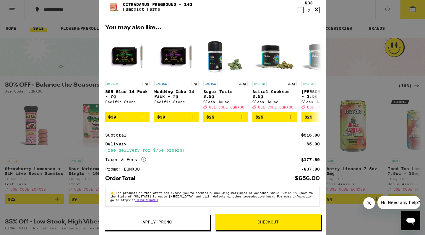
scroll to position [89, 0]
drag, startPoint x: 304, startPoint y: 158, endPoint x: 316, endPoint y: 158, distance: 12.4
click at [316, 158] on div "$177.80" at bounding box center [310, 160] width 19 height 4
click at [364, 80] on div "Your Cart Blue Dream 14-Pack - 7g Pacific Stone $39 5 Star-[PERSON_NAME] Cough …" at bounding box center [212, 117] width 425 height 235
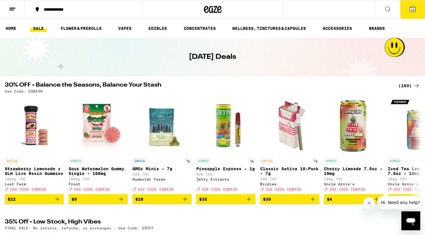
click at [416, 7] on button "13" at bounding box center [412, 9] width 25 height 18
